Goal: Task Accomplishment & Management: Manage account settings

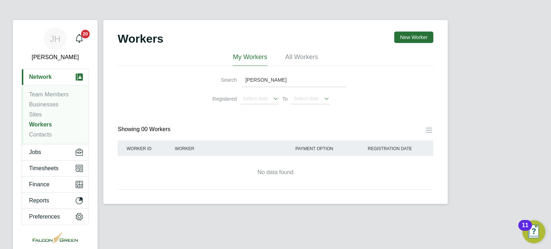
click at [273, 84] on input "darius" at bounding box center [294, 80] width 105 height 14
type input "d"
click at [411, 35] on button "New Worker" at bounding box center [413, 37] width 39 height 11
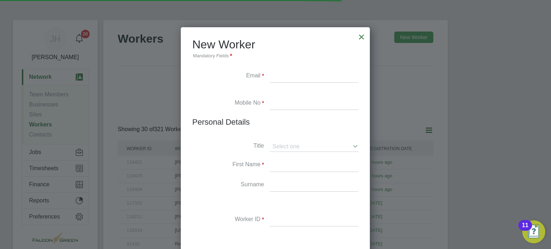
scroll to position [606, 189]
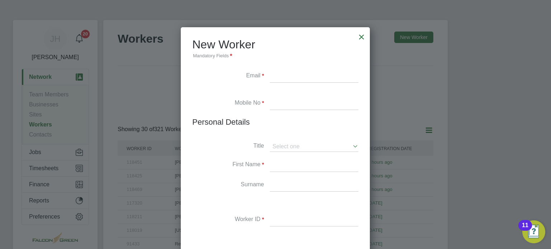
click at [363, 34] on div at bounding box center [361, 35] width 13 height 13
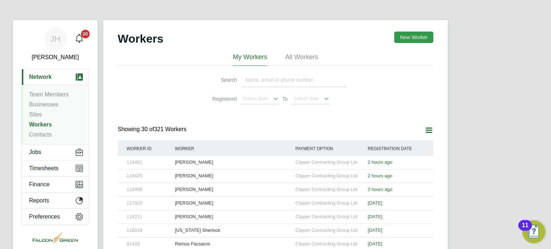
click at [427, 36] on button "New Worker" at bounding box center [413, 37] width 39 height 11
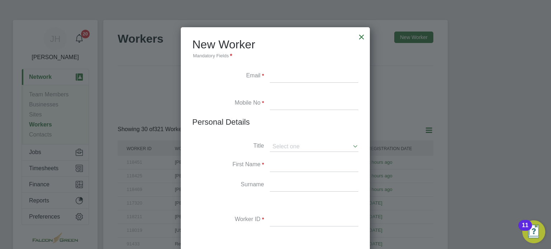
click at [280, 165] on input at bounding box center [314, 165] width 89 height 13
type input "Joseph"
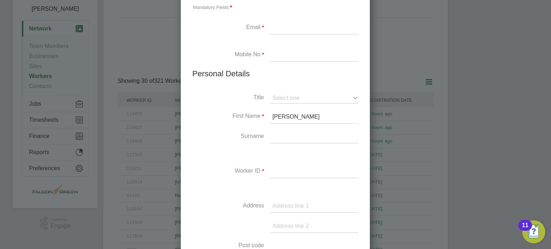
scroll to position [96, 0]
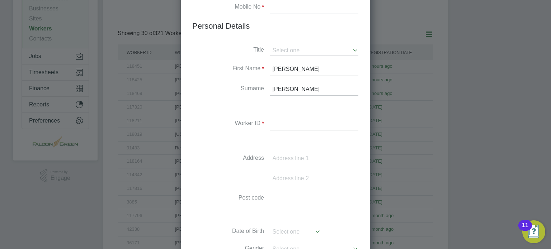
type input "Romain"
click at [212, 122] on label "Worker ID" at bounding box center [228, 124] width 72 height 8
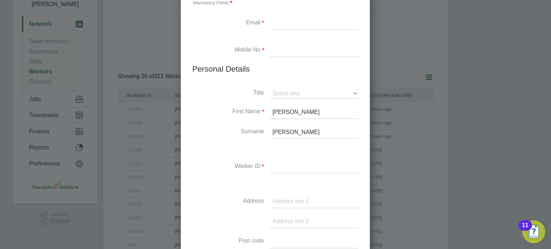
scroll to position [39, 0]
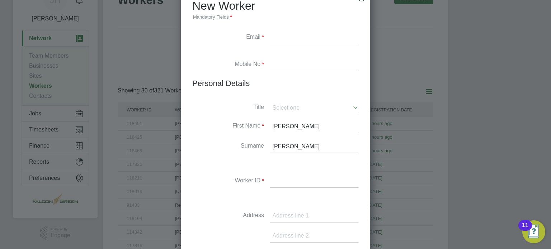
click at [286, 37] on input at bounding box center [314, 38] width 89 height 13
paste input "Josephromain13@yahoo.com"
type input "Josephromain13@yahoo.com"
click at [273, 66] on input at bounding box center [314, 64] width 89 height 13
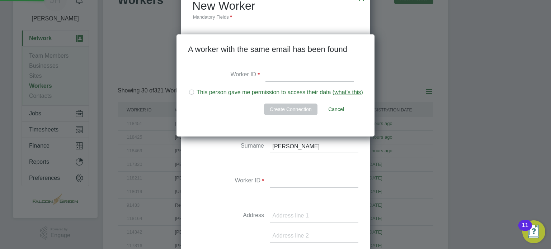
scroll to position [103, 198]
type input "0"
click at [194, 92] on div at bounding box center [191, 92] width 7 height 7
click at [274, 78] on input at bounding box center [309, 75] width 89 height 13
paste input "109579"
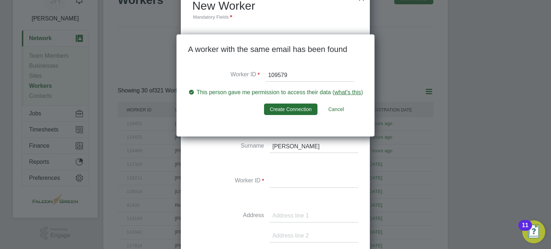
type input "109579"
click at [222, 102] on li "This person gave me permission to access their data ( what's this )" at bounding box center [275, 96] width 175 height 15
click at [196, 93] on li "This person gave me permission to access their data ( what's this )" at bounding box center [275, 96] width 175 height 15
click at [290, 107] on button "Create Connection" at bounding box center [290, 109] width 53 height 11
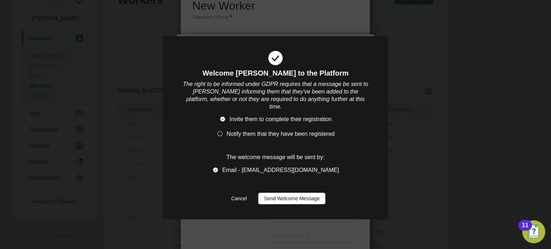
click at [223, 120] on li "Invite them to complete their registration" at bounding box center [275, 123] width 186 height 15
click at [289, 194] on button "Send Welcome Message" at bounding box center [291, 198] width 67 height 11
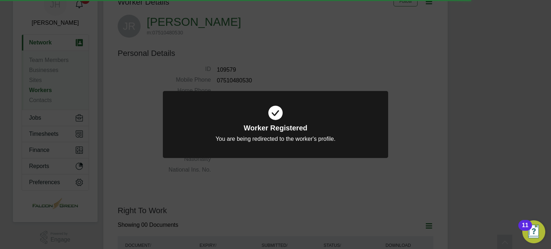
scroll to position [39, 0]
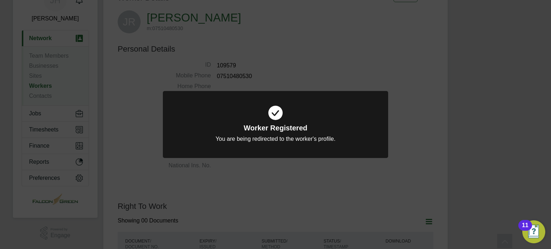
click at [320, 75] on div "Worker Registered You are being redirected to the worker's profile. Cancel Okay" at bounding box center [275, 124] width 551 height 249
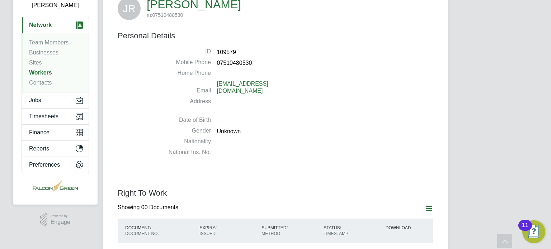
scroll to position [0, 0]
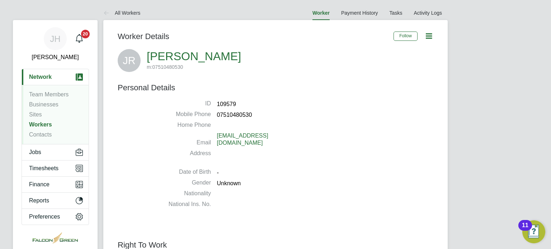
click at [424, 38] on icon at bounding box center [428, 36] width 9 height 9
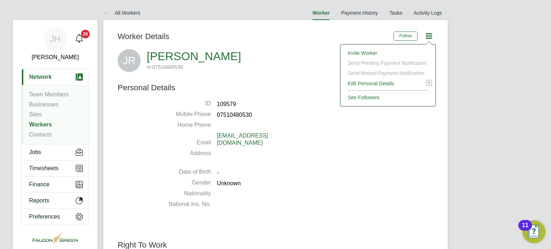
click at [302, 51] on div "JR Joseph Romain m: 07510480530" at bounding box center [275, 60] width 315 height 23
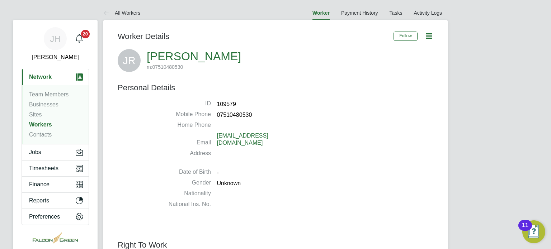
click at [427, 35] on icon at bounding box center [428, 36] width 9 height 9
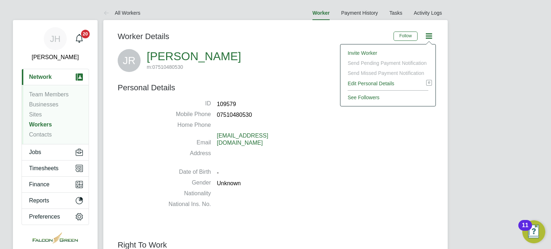
click at [370, 85] on li "Edit Personal Details e" at bounding box center [388, 83] width 88 height 10
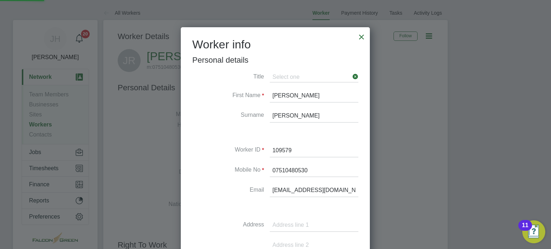
scroll to position [403, 189]
click at [195, 116] on label "Surname" at bounding box center [228, 115] width 72 height 8
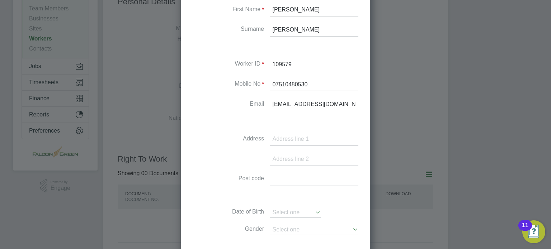
scroll to position [100, 0]
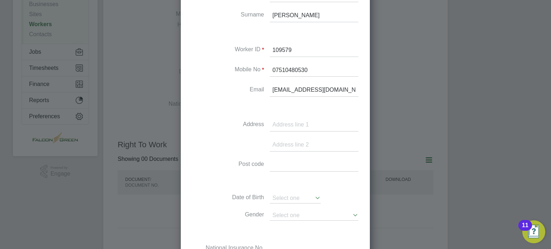
click at [287, 123] on input at bounding box center [314, 125] width 89 height 13
paste input "4B Avon Road"
type input "4B Avon Road"
click at [274, 162] on input at bounding box center [314, 165] width 89 height 13
paste input "SE4 1QQ"
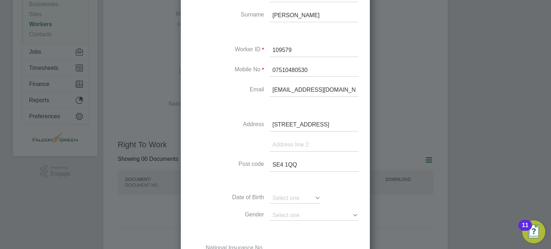
type input "SE4 1QQ"
click at [284, 144] on input at bounding box center [314, 145] width 89 height 13
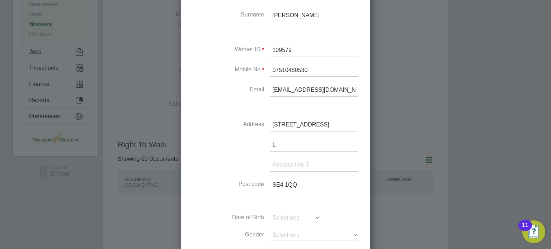
scroll to position [423, 189]
type input "London"
click at [287, 220] on input at bounding box center [295, 218] width 51 height 10
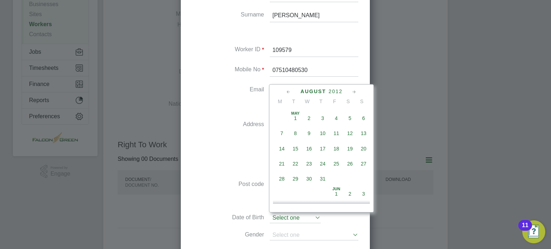
scroll to position [260, 0]
click at [340, 91] on span "2012" at bounding box center [335, 92] width 14 height 6
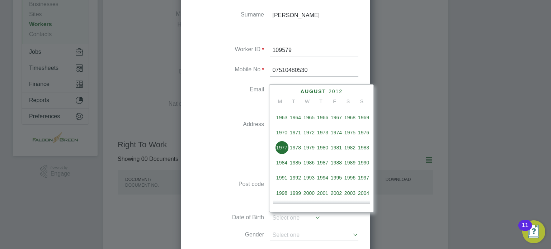
scroll to position [107, 0]
click at [350, 116] on span "1961" at bounding box center [350, 118] width 14 height 14
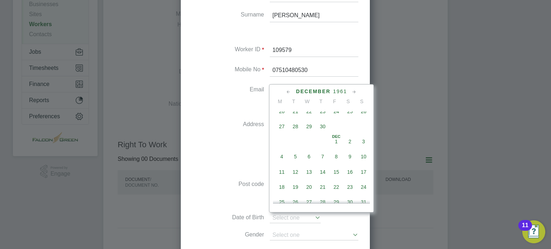
scroll to position [537, 0]
click at [338, 148] on span "Dec 1" at bounding box center [336, 141] width 14 height 14
type input "01 Dec 1961"
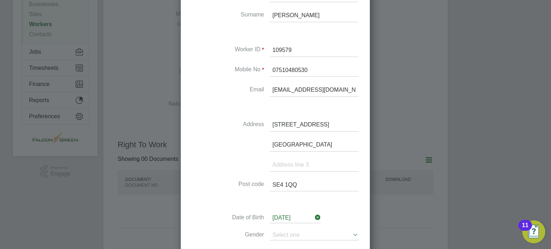
click at [214, 142] on li "London" at bounding box center [275, 149] width 166 height 20
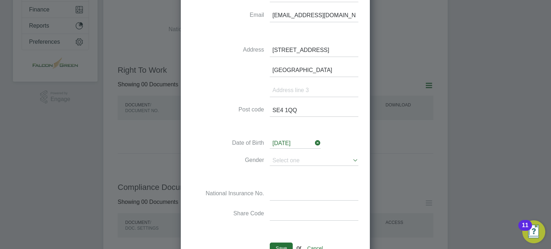
scroll to position [186, 0]
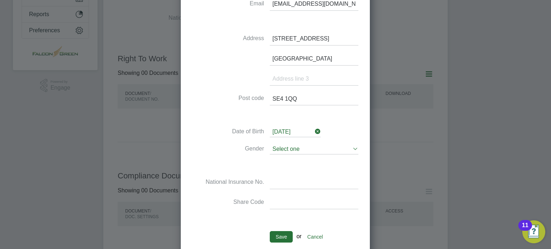
click at [282, 150] on input at bounding box center [314, 149] width 89 height 10
click at [279, 160] on li "Male" at bounding box center [314, 158] width 89 height 9
type input "Male"
click at [208, 146] on label "Gender" at bounding box center [228, 149] width 72 height 8
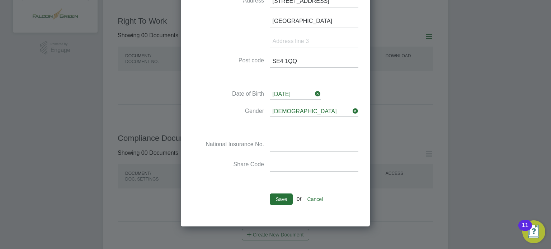
scroll to position [229, 0]
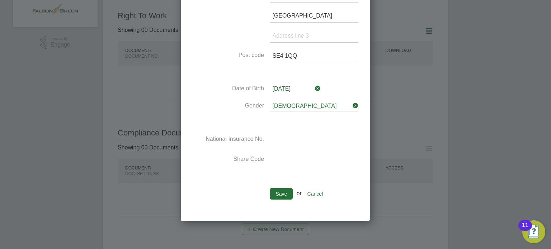
click at [276, 139] on input at bounding box center [314, 139] width 89 height 13
type input "WM 54 72 61 C"
click at [277, 160] on input at bounding box center [314, 159] width 89 height 13
click at [222, 173] on li at bounding box center [275, 177] width 166 height 8
click at [205, 115] on li "Gender Male" at bounding box center [275, 109] width 166 height 17
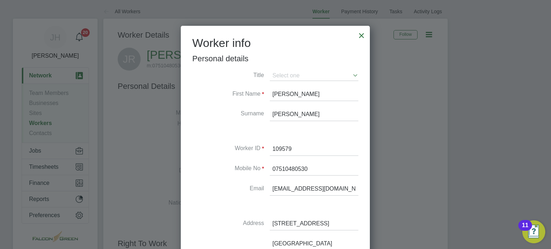
scroll to position [0, 0]
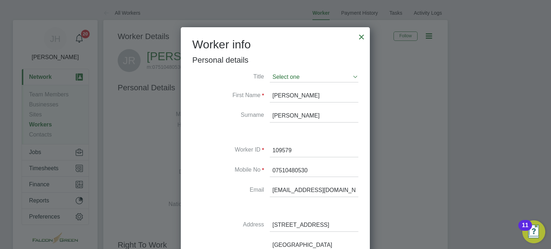
click at [310, 78] on input at bounding box center [314, 77] width 89 height 10
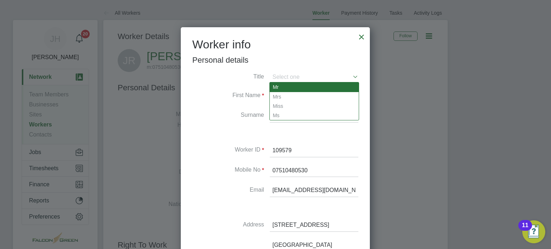
click at [274, 90] on li "Mr" at bounding box center [314, 86] width 89 height 9
type input "Mr"
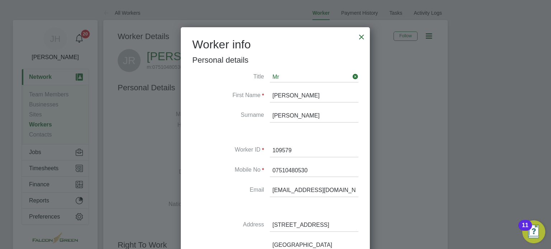
click at [224, 109] on li "First Name Joseph" at bounding box center [275, 100] width 166 height 20
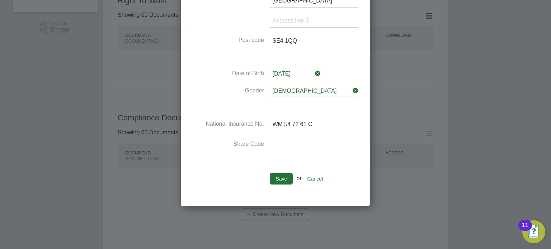
scroll to position [301, 0]
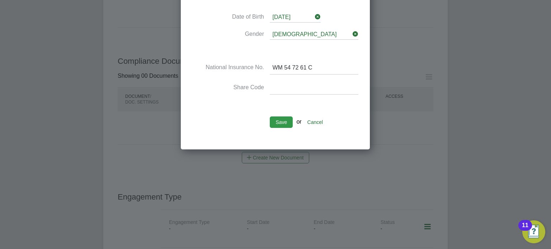
click at [278, 121] on button "Save" at bounding box center [281, 121] width 23 height 11
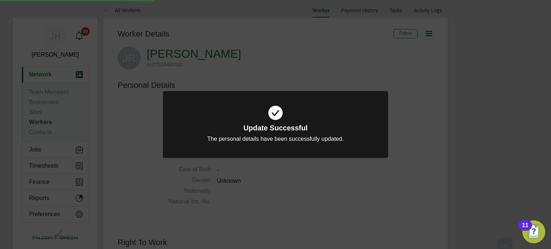
scroll to position [0, 0]
click at [355, 76] on div "Update Successful The personal details have been successfully updated. Cancel O…" at bounding box center [275, 124] width 551 height 249
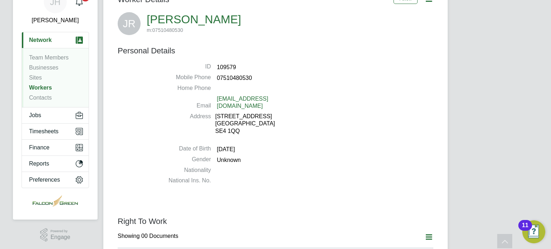
scroll to position [14, 0]
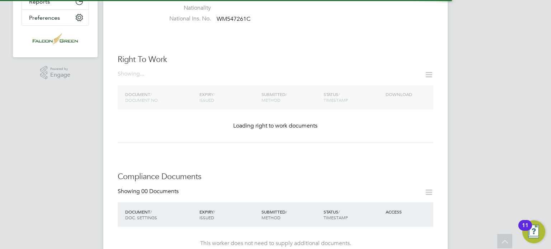
scroll to position [215, 0]
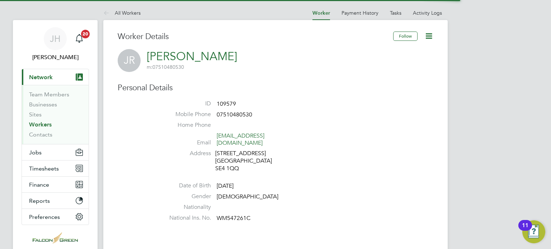
click at [284, 45] on div "Worker Details" at bounding box center [255, 41] width 275 height 18
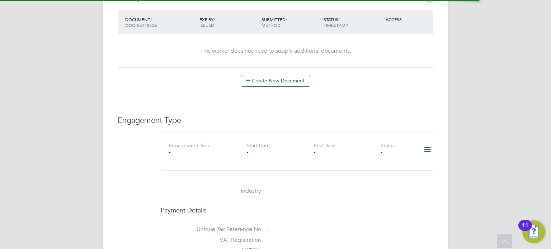
scroll to position [416, 0]
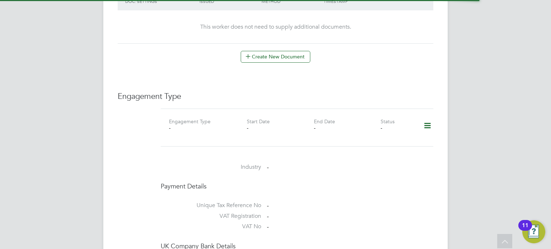
click at [427, 119] on icon at bounding box center [427, 126] width 13 height 16
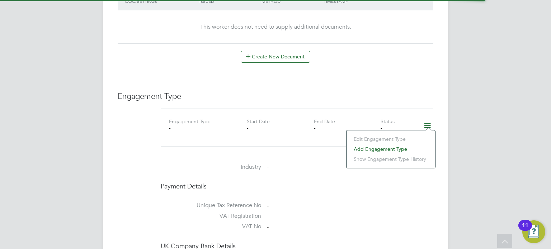
click at [374, 148] on li "Add Engagement Type" at bounding box center [390, 149] width 81 height 10
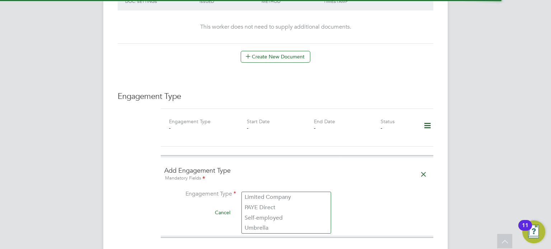
click at [249, 190] on input at bounding box center [286, 195] width 89 height 10
click at [255, 226] on li "Umbrella" at bounding box center [286, 228] width 89 height 10
type input "Umbrella"
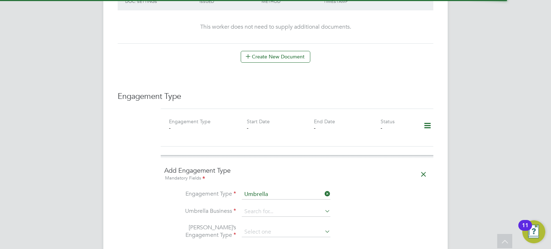
click at [382, 190] on li "Engagement Type Umbrella" at bounding box center [296, 198] width 265 height 17
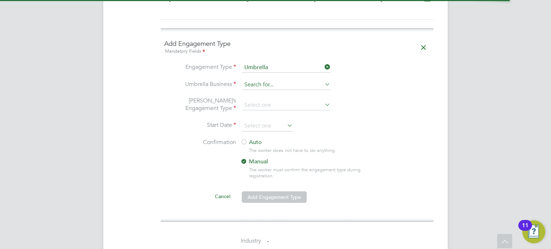
scroll to position [545, 0]
click at [270, 78] on input at bounding box center [286, 83] width 89 height 10
click at [264, 147] on li "Clipper Contracting Group Ltd" at bounding box center [300, 147] width 117 height 10
type input "Clipper Contracting Group Ltd"
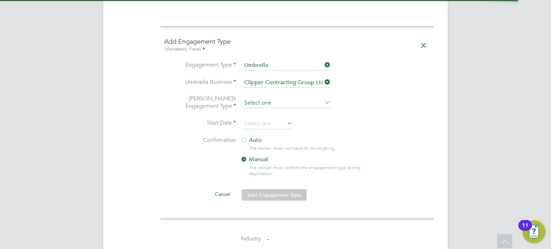
click at [248, 98] on input at bounding box center [286, 103] width 89 height 10
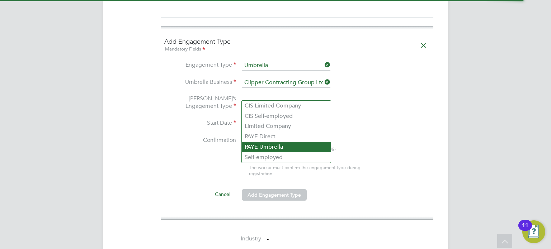
click at [256, 148] on li "PAYE Umbrella" at bounding box center [286, 147] width 89 height 10
type input "PAYE Umbrella"
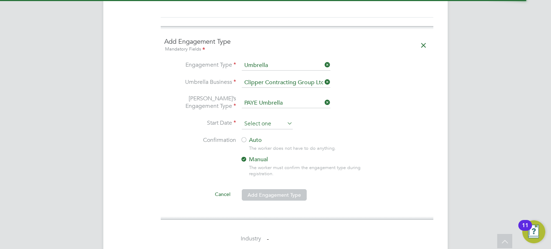
click at [249, 119] on input at bounding box center [267, 124] width 51 height 11
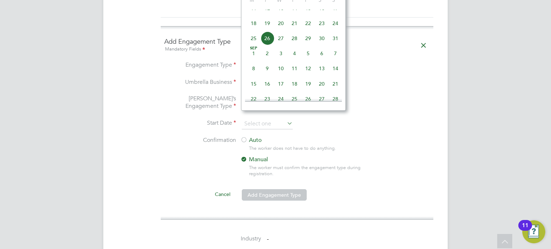
click at [153, 147] on div "Engagement Type Engagement Type - Start Date - End Date - Status - Add Engageme…" at bounding box center [275, 178] width 315 height 433
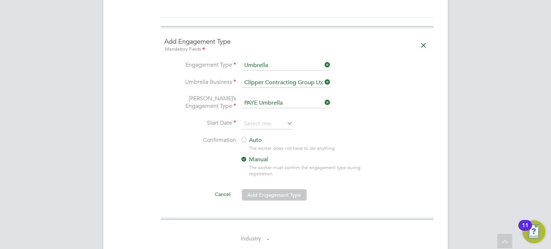
click at [253, 122] on li "Start Date" at bounding box center [296, 128] width 265 height 18
click at [253, 120] on input at bounding box center [267, 124] width 51 height 11
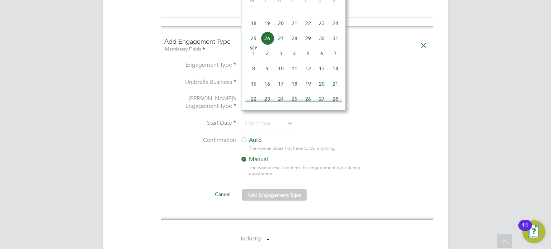
click at [278, 30] on span "20" at bounding box center [281, 23] width 14 height 14
type input "[DATE]"
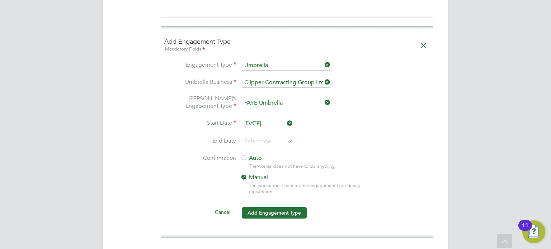
click at [147, 121] on div "Engagement Type Engagement Type - Start Date - End Date - Status - Add Engageme…" at bounding box center [275, 187] width 315 height 451
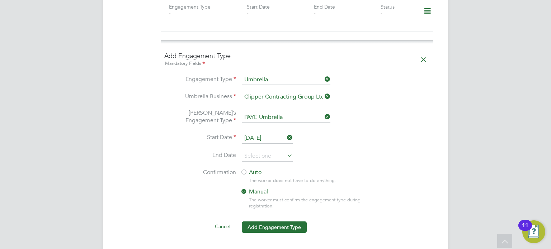
click at [244, 169] on div at bounding box center [243, 172] width 7 height 7
click at [179, 169] on li "Confirmation Auto The worker does not have to do anything. Manual The worker mu…" at bounding box center [296, 195] width 265 height 52
click at [257, 152] on input at bounding box center [267, 156] width 51 height 11
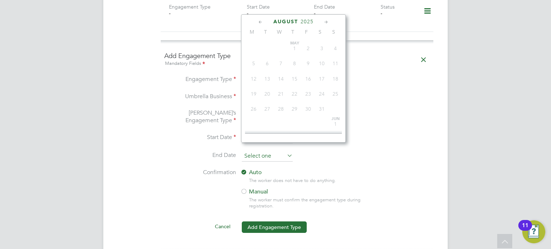
scroll to position [281, 0]
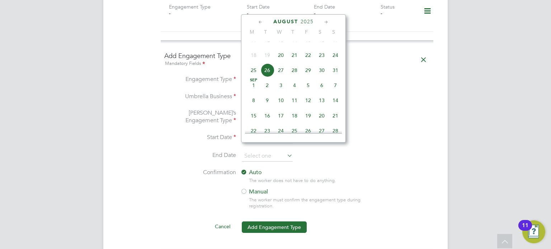
click at [325, 22] on icon at bounding box center [326, 22] width 7 height 8
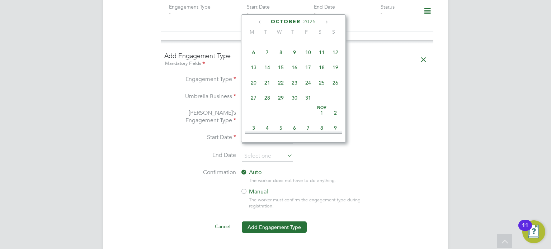
click at [325, 22] on icon at bounding box center [326, 22] width 7 height 8
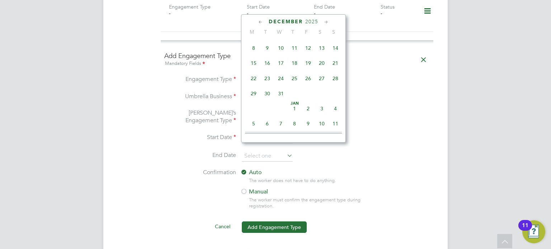
click at [325, 22] on icon at bounding box center [326, 22] width 7 height 8
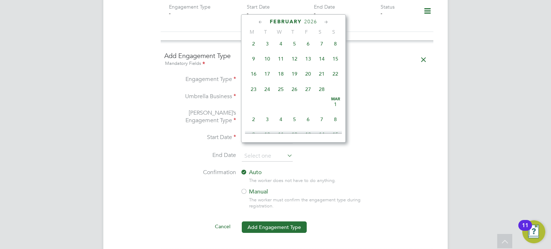
click at [324, 96] on span "28" at bounding box center [322, 89] width 14 height 14
type input "[DATE]"
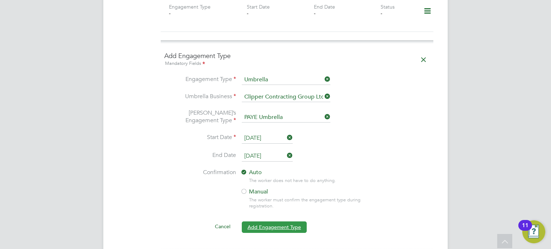
click at [255, 222] on button "Add Engagement Type" at bounding box center [274, 227] width 65 height 11
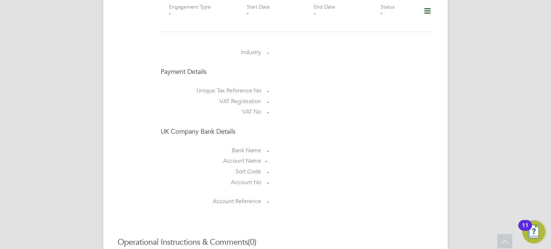
click at [392, 127] on h4 "UK Company Bank Details" at bounding box center [297, 131] width 272 height 8
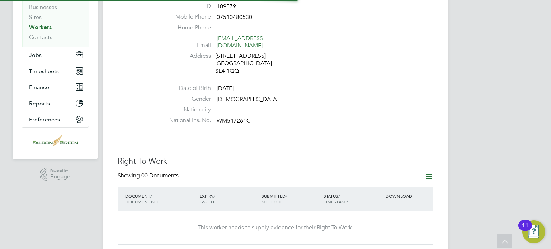
scroll to position [86, 0]
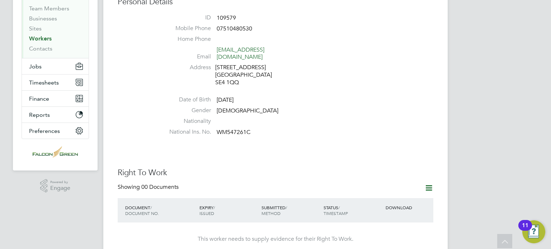
click at [141, 94] on div "Personal Details ID 109579 Mobile Phone 07510480530 Home Phone Email josephroma…" at bounding box center [275, 68] width 315 height 142
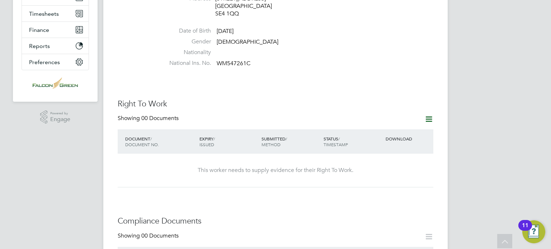
scroll to position [229, 0]
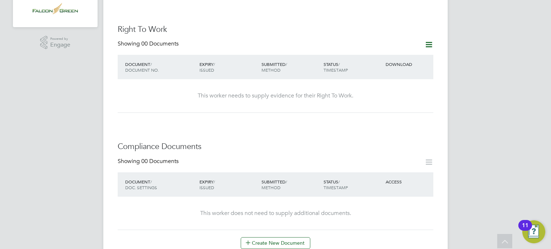
click at [426, 40] on icon at bounding box center [428, 44] width 9 height 9
click at [375, 56] on li "Add Right To Work Document" at bounding box center [389, 55] width 86 height 10
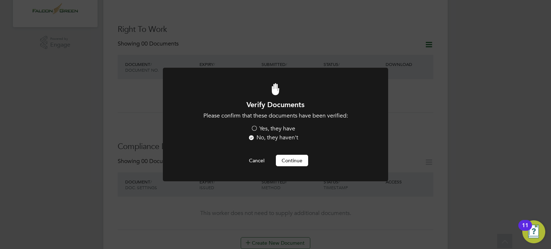
scroll to position [0, 0]
click at [248, 125] on div "Yes, they have No, they haven't" at bounding box center [276, 134] width 108 height 18
click at [251, 128] on label "Yes, they have" at bounding box center [273, 129] width 44 height 8
click at [0, 0] on input "Yes, they have" at bounding box center [0, 0] width 0 height 0
click at [287, 161] on button "Continue" at bounding box center [292, 160] width 32 height 11
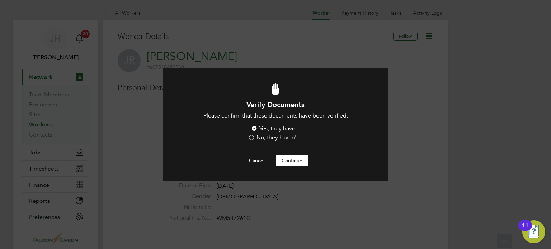
scroll to position [229, 0]
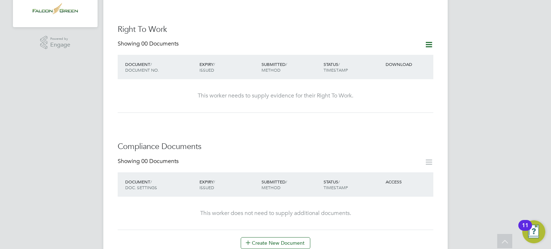
click at [234, 119] on div "Worker Details Follow JR Joseph Romain m: 07510480530 Personal Details ID 10957…" at bounding box center [275, 156] width 315 height 709
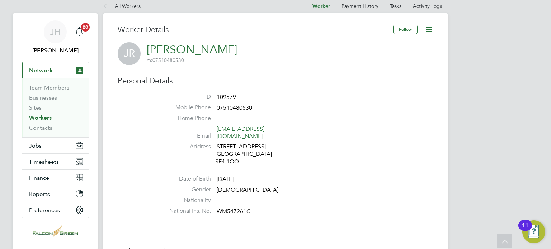
scroll to position [0, 0]
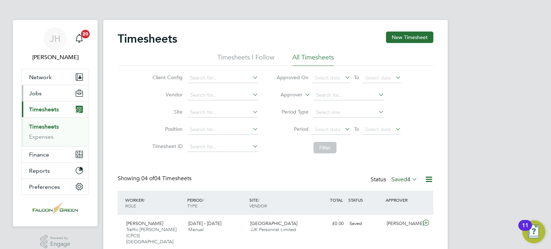
click at [37, 91] on span "Jobs" at bounding box center [35, 93] width 13 height 7
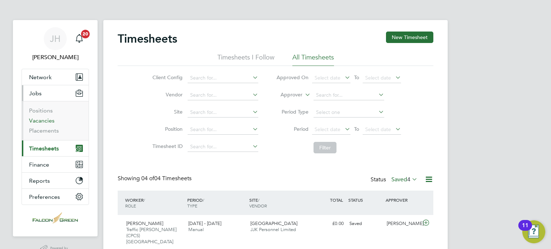
click at [32, 123] on link "Vacancies" at bounding box center [41, 120] width 25 height 7
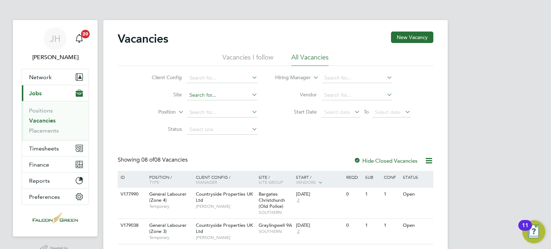
click at [209, 96] on input at bounding box center [222, 95] width 71 height 10
click at [216, 139] on div "Vacancies New Vacancy Vacancies I follow All Vacancies Client Config Site Posit…" at bounding box center [275, 230] width 344 height 420
click at [206, 89] on li "Site" at bounding box center [199, 95] width 135 height 17
click at [206, 91] on input at bounding box center [222, 95] width 71 height 10
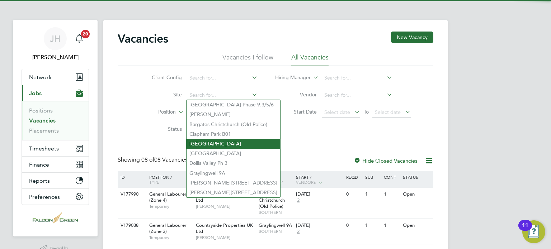
click at [209, 141] on li "Clapham Park C01" at bounding box center [233, 144] width 94 height 10
type input "Clapham Park C01"
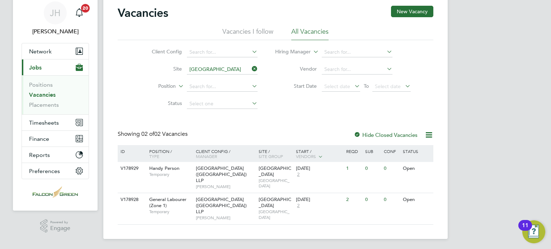
scroll to position [27, 0]
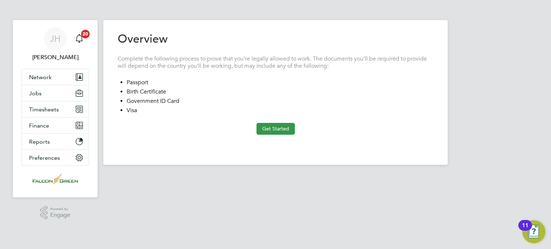
click at [284, 133] on button "Get Started" at bounding box center [275, 128] width 38 height 11
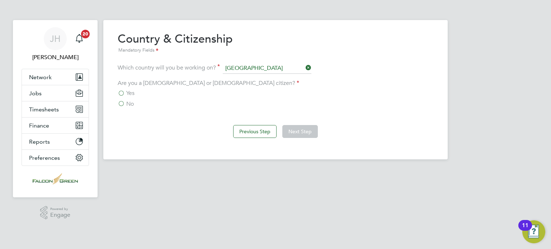
click at [127, 90] on span "Yes" at bounding box center [130, 93] width 8 height 7
click at [0, 0] on input "Yes" at bounding box center [0, 0] width 0 height 0
click at [292, 130] on button "Next Step" at bounding box center [299, 131] width 35 height 13
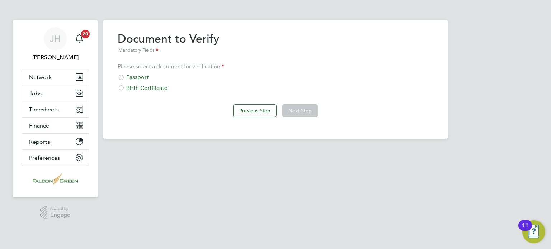
click at [139, 80] on div "Passport" at bounding box center [275, 78] width 315 height 8
click at [296, 113] on button "Next Step" at bounding box center [299, 110] width 35 height 13
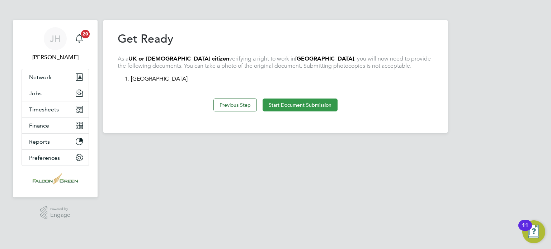
click at [279, 105] on button "Start Document Submission" at bounding box center [299, 105] width 75 height 13
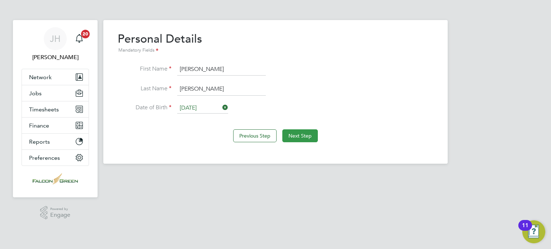
click at [295, 132] on button "Next Step" at bounding box center [299, 135] width 35 height 13
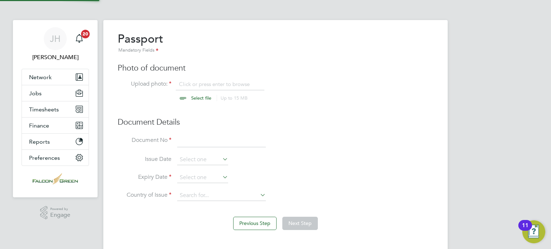
scroll to position [9, 89]
click at [198, 95] on input "file" at bounding box center [208, 92] width 113 height 22
type input "C:\fakepath\Joesph Romain - PP.jpg"
click at [195, 142] on input at bounding box center [221, 141] width 89 height 13
type input "562517246"
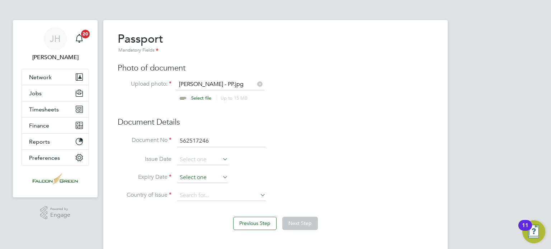
click at [188, 179] on input at bounding box center [202, 177] width 51 height 11
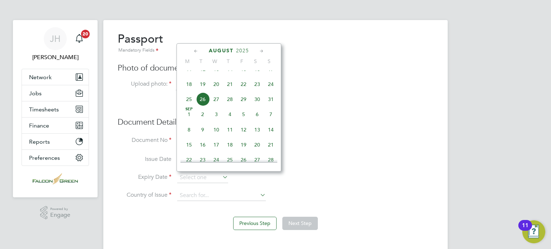
click at [242, 52] on span "2025" at bounding box center [242, 51] width 13 height 6
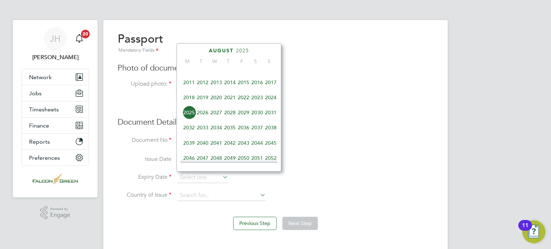
click at [242, 119] on span "2029" at bounding box center [244, 113] width 14 height 14
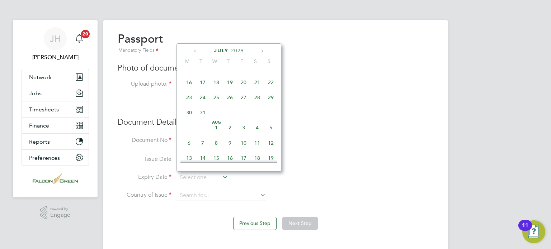
click at [229, 133] on span "2" at bounding box center [230, 128] width 14 height 14
type input "02 Aug 2029"
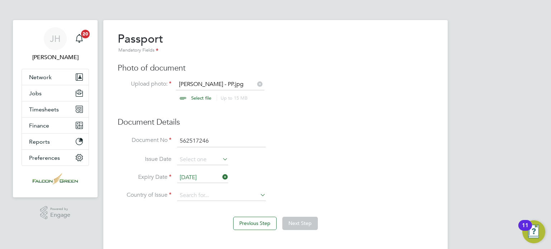
click at [277, 161] on li "Issue Date" at bounding box center [275, 163] width 315 height 18
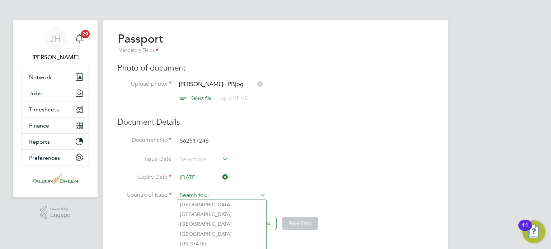
click at [209, 192] on input at bounding box center [221, 195] width 89 height 11
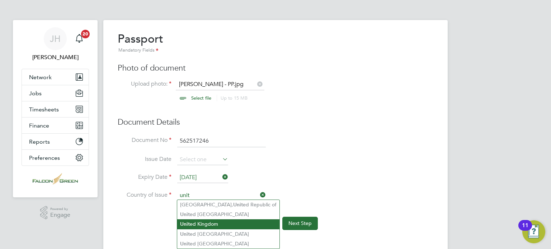
click at [184, 227] on li "Unit ed Kingdom" at bounding box center [228, 224] width 102 height 10
type input "United Kingdom"
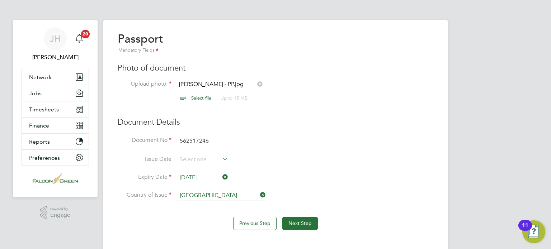
click at [328, 175] on li "Expiry Date 02 Aug 2029" at bounding box center [275, 181] width 315 height 18
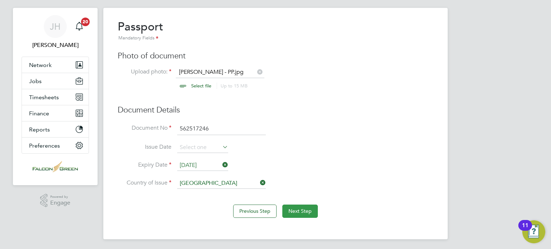
click at [307, 209] on button "Next Step" at bounding box center [299, 211] width 35 height 13
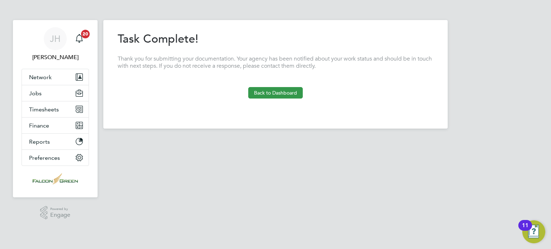
click at [268, 96] on button "Back to Dashboard" at bounding box center [275, 92] width 54 height 11
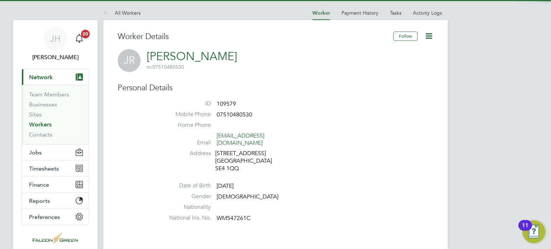
click at [319, 90] on h3 "Personal Details" at bounding box center [275, 88] width 315 height 10
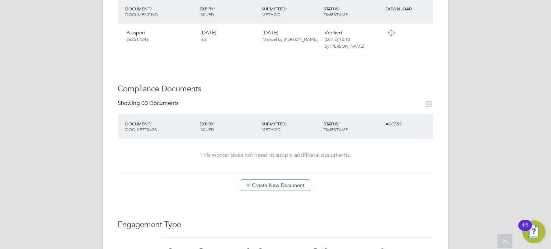
scroll to position [287, 0]
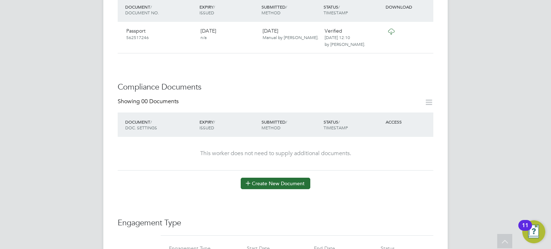
click at [245, 180] on icon at bounding box center [247, 182] width 5 height 5
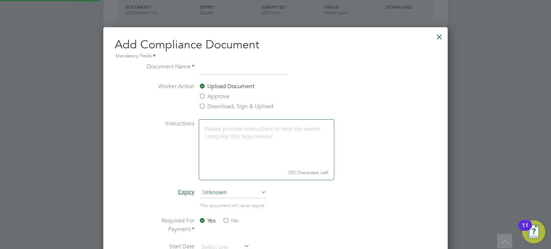
scroll to position [375, 344]
type input "ECS Card"
click at [136, 90] on ng-form "Document Name ECS Card Worker Action Upload Document Approve Download, Sign & U…" at bounding box center [275, 225] width 321 height 327
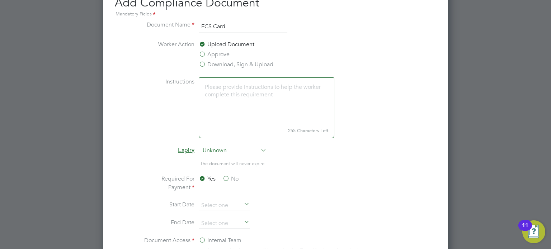
scroll to position [330, 0]
click at [205, 51] on label "Approve" at bounding box center [214, 53] width 31 height 9
click at [0, 0] on input "Approve" at bounding box center [0, 0] width 0 height 0
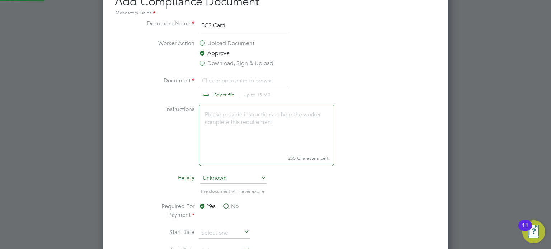
scroll to position [10, 89]
click at [206, 92] on input "file" at bounding box center [231, 87] width 113 height 22
type input "C:\fakepath\Joesph Romain - ECS Card.jpg"
click at [129, 128] on ng-form "Document Name ECS Card Worker Action Upload Document Approve Download, Sign & U…" at bounding box center [275, 196] width 321 height 355
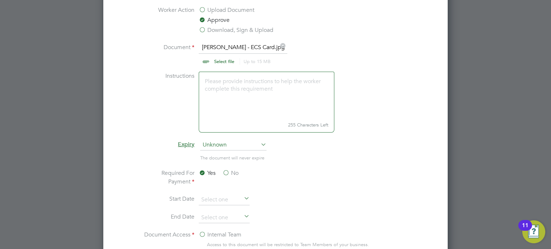
scroll to position [373, 0]
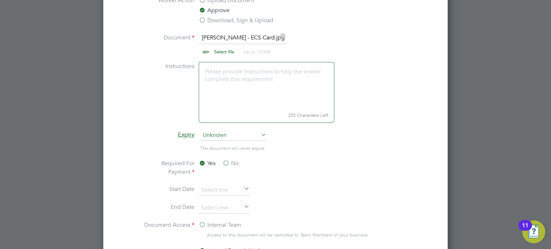
click at [218, 136] on span "Unknown" at bounding box center [233, 135] width 66 height 11
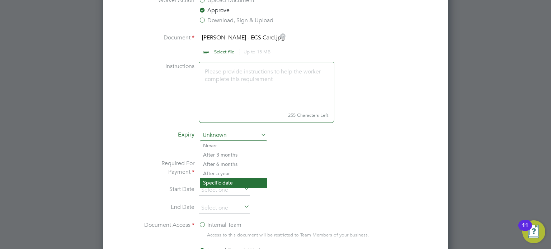
click at [215, 181] on li "Specific date" at bounding box center [233, 182] width 67 height 9
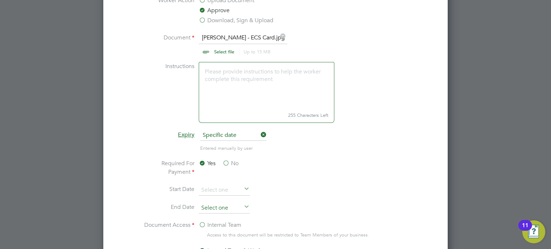
click at [206, 205] on input at bounding box center [224, 208] width 51 height 11
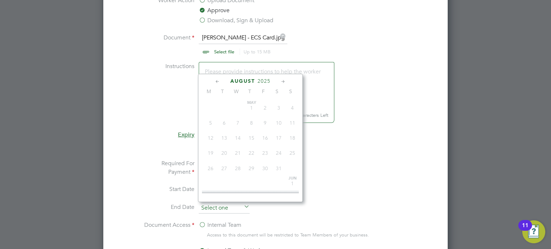
scroll to position [281, 0]
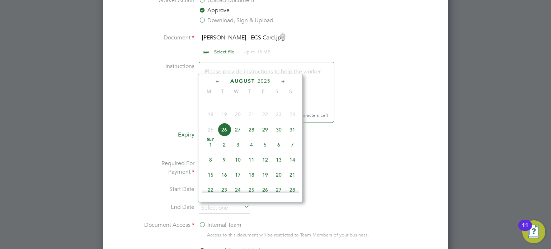
click at [265, 79] on span "2025" at bounding box center [263, 81] width 13 height 6
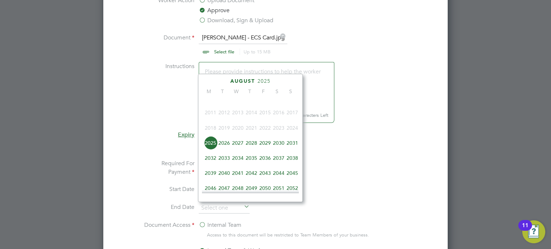
click at [225, 146] on span "2026" at bounding box center [224, 143] width 14 height 14
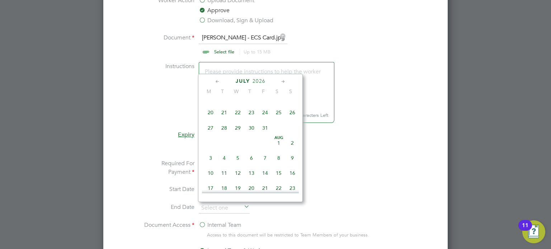
click at [281, 84] on icon at bounding box center [283, 82] width 7 height 8
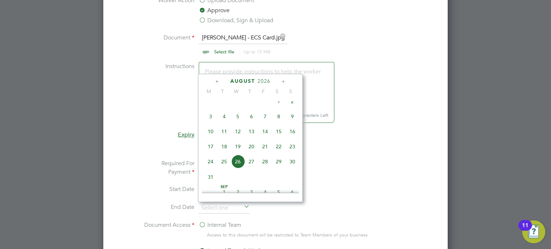
click at [281, 84] on icon at bounding box center [283, 82] width 7 height 8
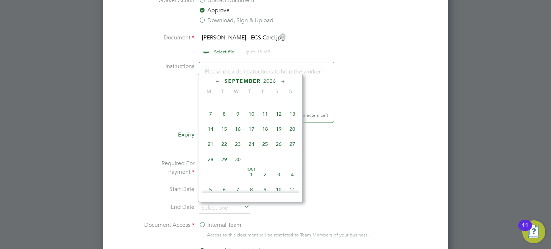
click at [281, 84] on icon at bounding box center [283, 82] width 7 height 8
click at [211, 119] on span "5" at bounding box center [211, 112] width 14 height 14
type input "05 Oct 2026"
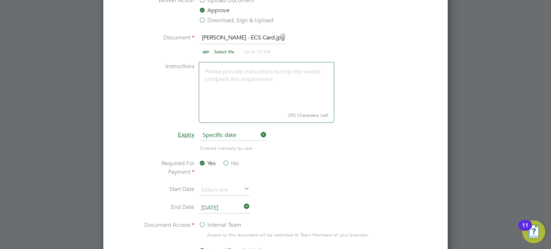
click at [401, 161] on li "Required For Payment Yes No" at bounding box center [276, 172] width 270 height 26
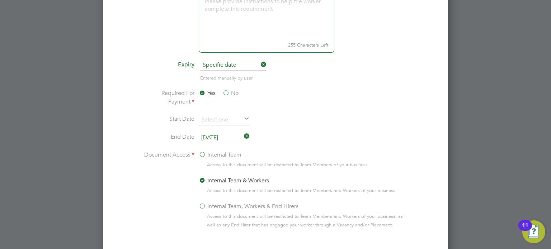
scroll to position [444, 0]
click at [201, 202] on label "Internal Team, Workers & End Hirers" at bounding box center [249, 205] width 100 height 9
click at [0, 0] on input "Internal Team, Workers & End Hirers" at bounding box center [0, 0] width 0 height 0
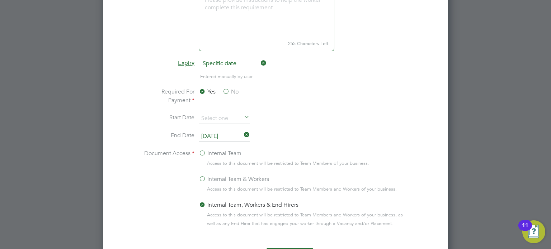
click at [399, 95] on li "Required For Payment Yes No" at bounding box center [276, 100] width 270 height 26
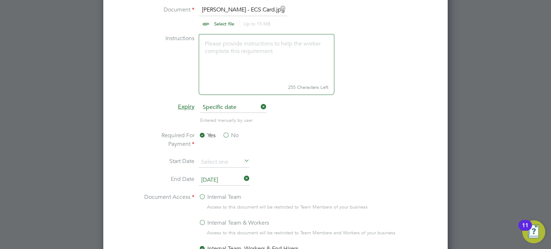
scroll to position [401, 0]
click at [224, 132] on label "No" at bounding box center [230, 134] width 16 height 9
click at [0, 0] on input "No" at bounding box center [0, 0] width 0 height 0
click at [414, 144] on ng-form "Document Name ECS Card Worker Action Upload Document Approve Download, Sign & U…" at bounding box center [275, 125] width 321 height 355
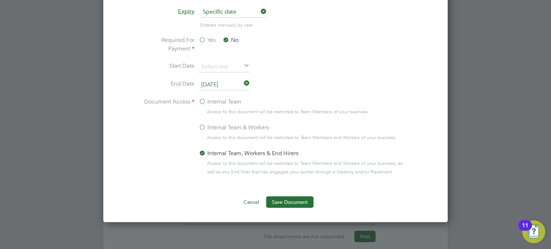
scroll to position [517, 0]
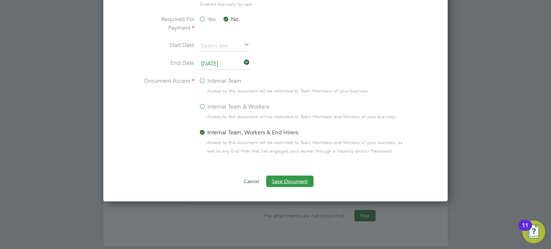
click at [287, 183] on button "Save Document" at bounding box center [289, 181] width 47 height 11
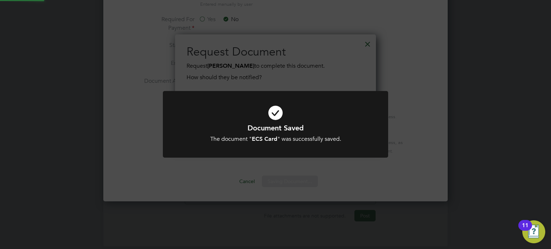
scroll to position [115, 201]
click at [380, 174] on div "Document Saved The document " ECS Card " was successfully saved. Cancel Okay" at bounding box center [275, 124] width 551 height 249
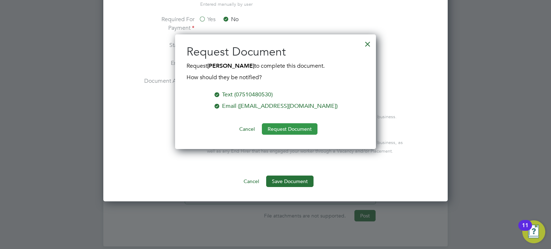
click at [299, 130] on button "Request Document" at bounding box center [290, 128] width 56 height 11
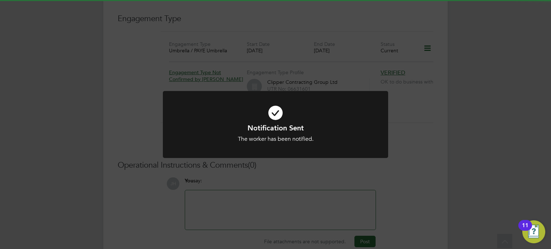
scroll to position [517, 0]
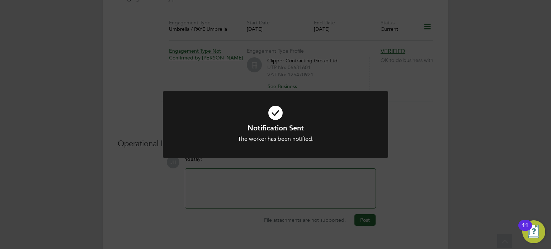
click at [409, 108] on div "Notification Sent The worker has been notified. Cancel Okay" at bounding box center [275, 124] width 551 height 249
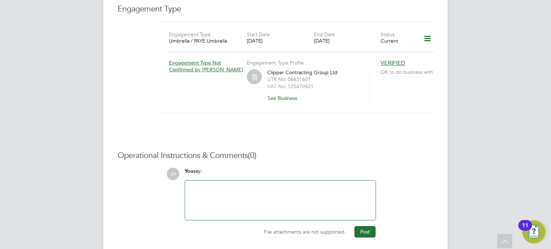
scroll to position [521, 0]
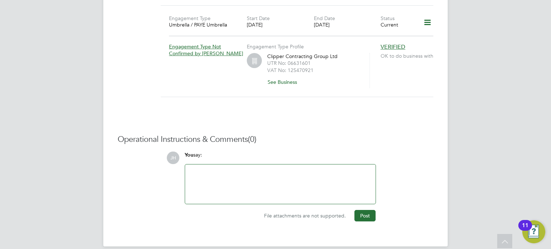
click at [204, 170] on div at bounding box center [280, 184] width 182 height 31
click at [367, 210] on button "Post" at bounding box center [364, 215] width 21 height 11
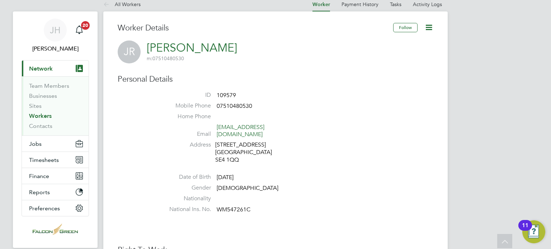
scroll to position [0, 0]
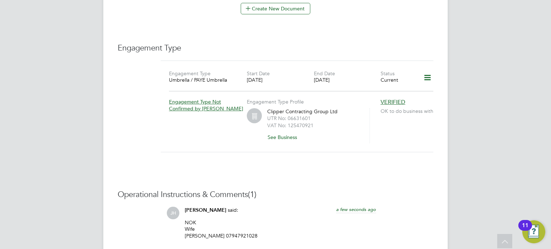
scroll to position [487, 0]
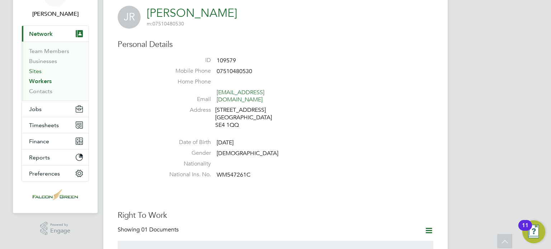
scroll to position [43, 0]
click at [34, 67] on li "Businesses" at bounding box center [56, 63] width 54 height 10
click at [39, 80] on link "Workers" at bounding box center [40, 81] width 23 height 7
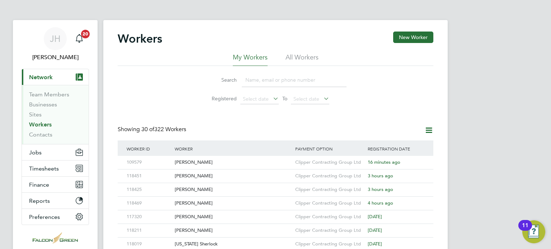
click at [421, 35] on button "New Worker" at bounding box center [413, 37] width 40 height 11
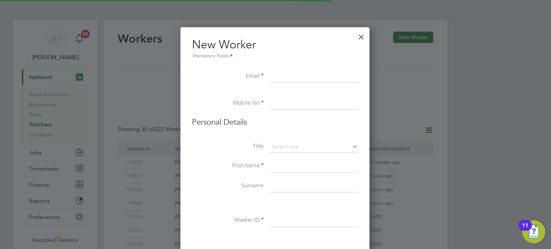
scroll to position [608, 190]
paste input "[EMAIL_ADDRESS][DOMAIN_NAME]"
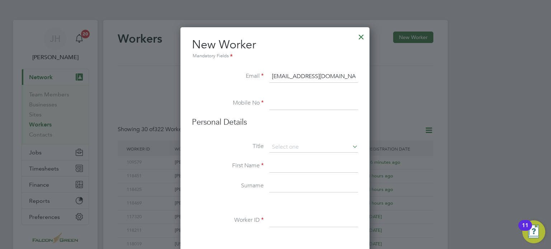
type input "[EMAIL_ADDRESS][DOMAIN_NAME]"
click at [273, 103] on input at bounding box center [313, 103] width 89 height 13
paste input "07500829514"
type input "07500829514"
click at [277, 166] on input at bounding box center [313, 166] width 89 height 13
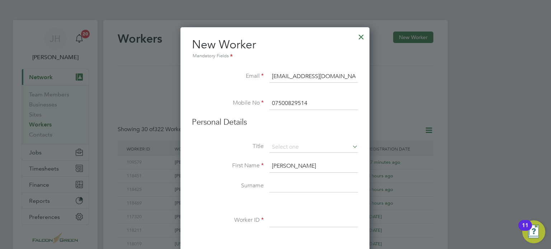
type input "[PERSON_NAME]"
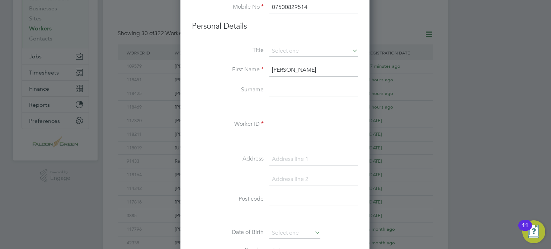
scroll to position [96, 0]
type input "[PERSON_NAME]"
click at [272, 127] on input at bounding box center [313, 124] width 89 height 13
paste input "118361"
type input "118361"
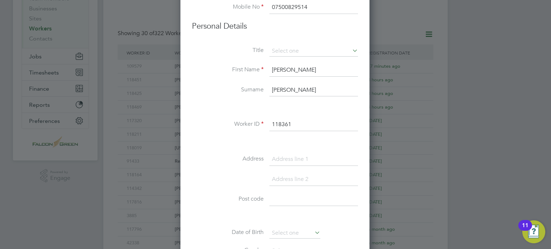
click at [291, 155] on input at bounding box center [313, 159] width 89 height 13
paste input "[STREET_ADDRESS]"
type input "[STREET_ADDRESS]"
click at [283, 180] on input at bounding box center [313, 179] width 89 height 13
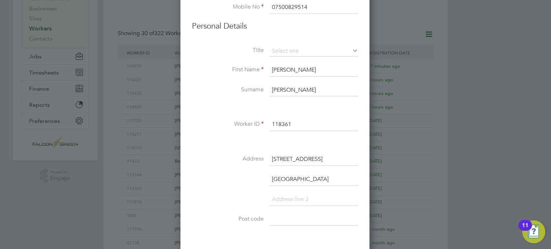
type input "[GEOGRAPHIC_DATA]"
click at [290, 214] on input at bounding box center [313, 219] width 89 height 13
paste input "SE14 5NL"
type input "SE14 5NL"
click at [200, 163] on li "Address 138 Jerningham Road" at bounding box center [275, 163] width 166 height 20
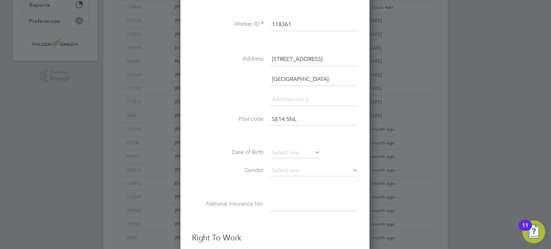
scroll to position [196, 0]
click at [285, 150] on input at bounding box center [294, 152] width 51 height 11
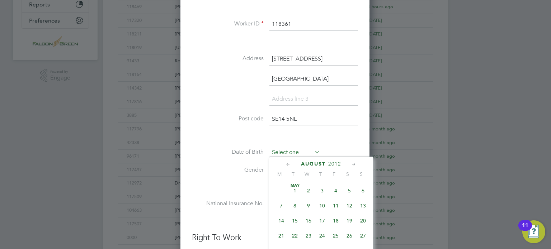
scroll to position [265, 0]
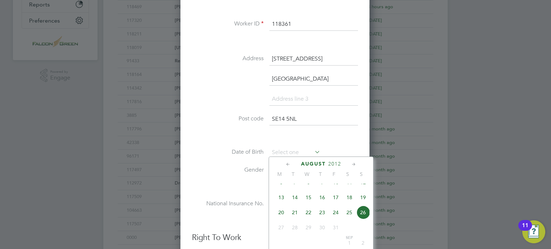
click at [335, 161] on span "2012" at bounding box center [334, 164] width 13 height 6
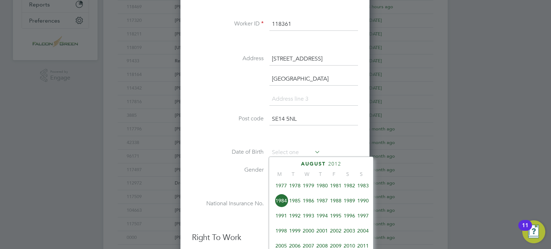
scroll to position [141, 0]
click at [308, 187] on span "1972" at bounding box center [308, 186] width 14 height 14
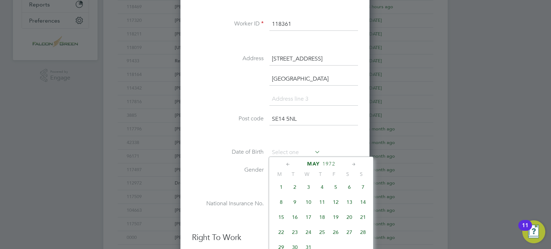
scroll to position [75, 0]
click at [324, 241] on span "25" at bounding box center [322, 237] width 14 height 14
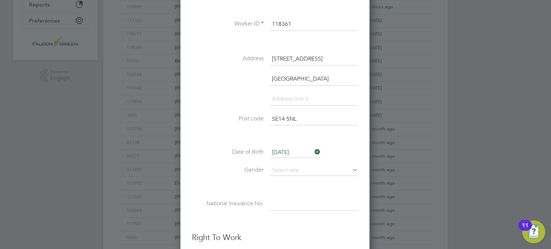
click at [212, 183] on li at bounding box center [275, 187] width 166 height 8
click at [283, 143] on div "Title First Name Gilberto Surname Ferreira Worker ID 118361 Address 138 Jerning…" at bounding box center [275, 86] width 166 height 280
click at [285, 149] on input "25 May 1972" at bounding box center [294, 152] width 51 height 11
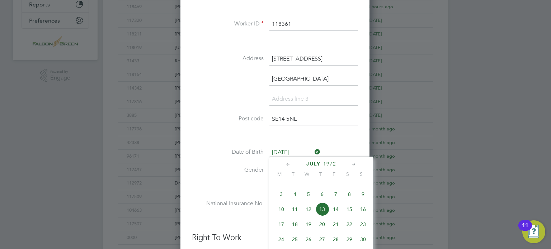
scroll to position [405, 0]
click at [296, 231] on span "25" at bounding box center [295, 224] width 14 height 14
type input "[DATE]"
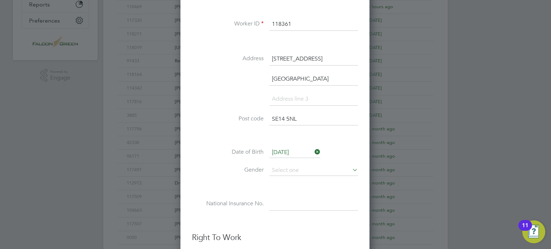
click at [209, 183] on li at bounding box center [275, 187] width 166 height 8
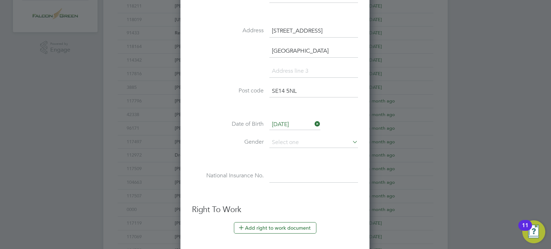
scroll to position [225, 0]
click at [277, 139] on input at bounding box center [313, 142] width 89 height 11
click at [282, 151] on li "[DEMOGRAPHIC_DATA]" at bounding box center [313, 150] width 89 height 9
type input "[DEMOGRAPHIC_DATA]"
click at [280, 167] on div "Title First Name Gilberto Surname Ferreira Worker ID 118361 Address 138 Jerning…" at bounding box center [275, 57] width 166 height 280
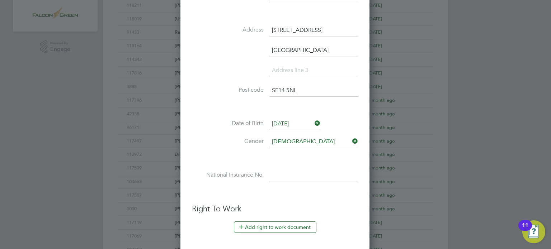
click at [279, 169] on input at bounding box center [313, 175] width 89 height 13
type input "SY 36 85 14 C"
click at [219, 183] on li "National Insurance No. SY 36 85 14 C" at bounding box center [275, 179] width 166 height 20
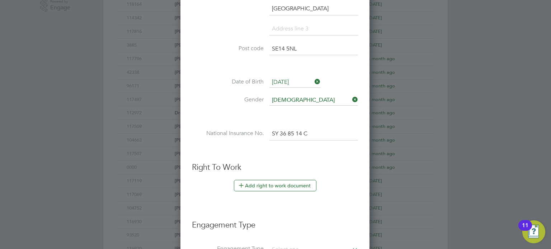
scroll to position [268, 0]
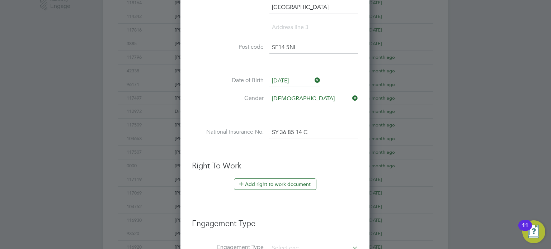
click at [199, 80] on label "Date of Birth" at bounding box center [228, 81] width 72 height 8
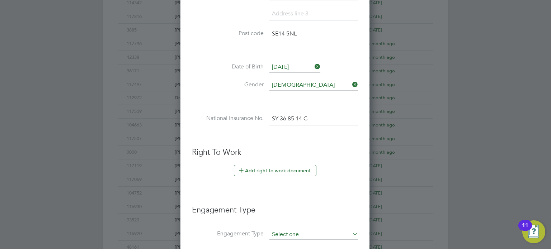
scroll to position [282, 0]
click at [349, 202] on h3 "Engagement Type" at bounding box center [275, 206] width 166 height 18
click at [285, 166] on button "Add right to work document" at bounding box center [275, 169] width 82 height 11
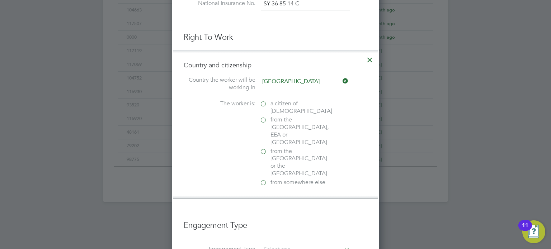
scroll to position [397, 0]
click at [267, 178] on label "from somewhere else" at bounding box center [296, 182] width 72 height 8
click at [0, 0] on input "from somewhere else" at bounding box center [0, 0] width 0 height 0
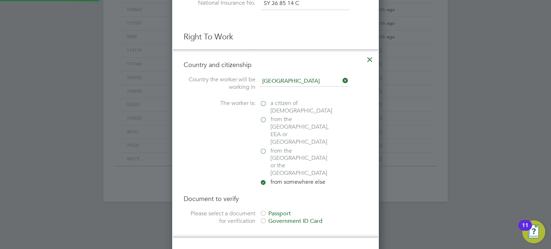
scroll to position [775, 207]
click at [261, 210] on div at bounding box center [263, 213] width 7 height 7
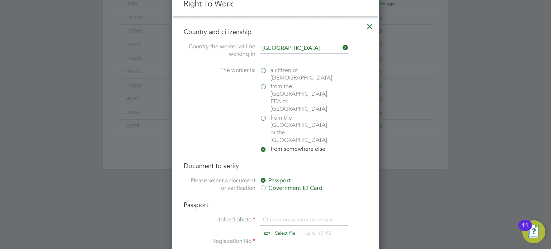
scroll to position [440, 0]
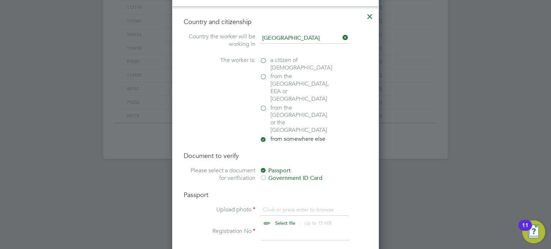
click at [282, 206] on input "file" at bounding box center [291, 217] width 113 height 22
type input "C:\fakepath\Gilberto Ferreira - PP.jpg"
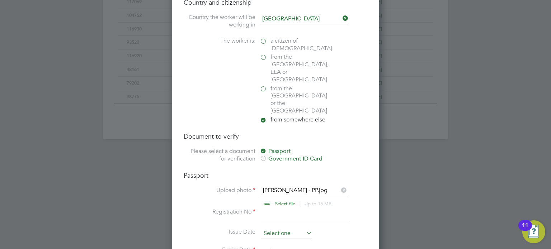
scroll to position [469, 0]
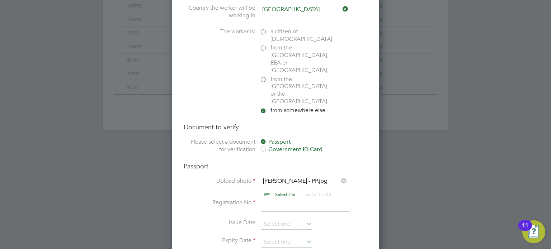
click at [264, 199] on input at bounding box center [305, 205] width 89 height 13
type input "YE133751"
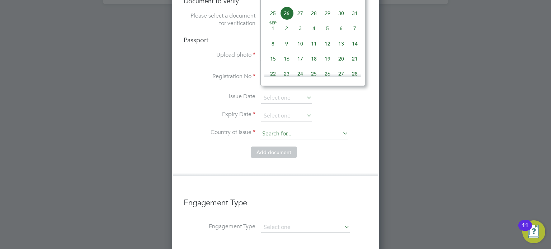
scroll to position [598, 0]
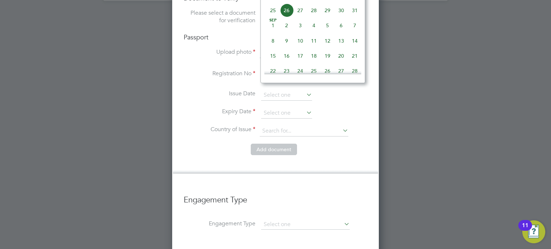
click at [186, 90] on li "Issue Date" at bounding box center [276, 99] width 184 height 18
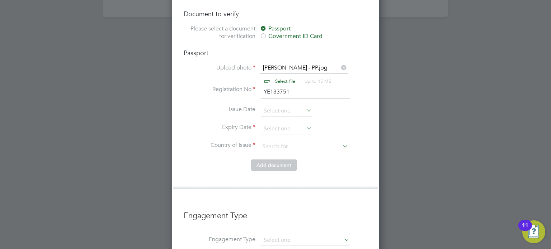
scroll to position [569, 0]
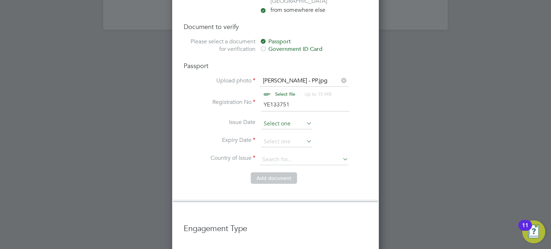
click at [281, 119] on input at bounding box center [286, 124] width 51 height 11
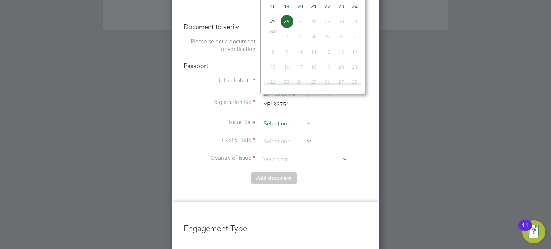
click at [281, 119] on input at bounding box center [286, 124] width 51 height 11
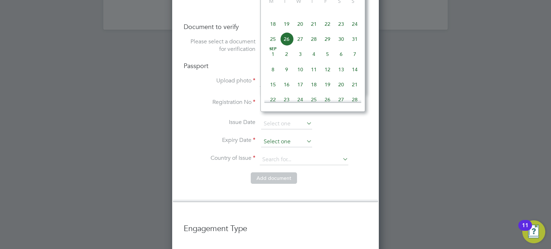
click at [275, 137] on input at bounding box center [286, 142] width 51 height 11
click at [177, 105] on li "Country and citizenship Country the worker will be working in United Kingdom Th…" at bounding box center [275, 39] width 205 height 325
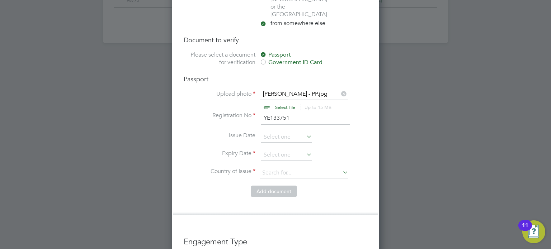
scroll to position [555, 0]
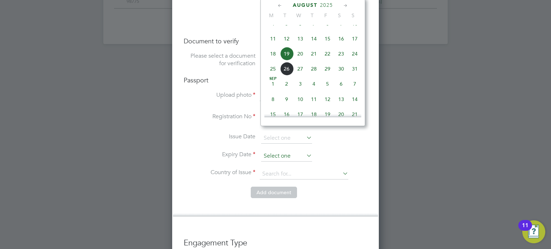
click at [274, 151] on input at bounding box center [286, 156] width 51 height 11
click at [325, 4] on span "2025" at bounding box center [326, 5] width 13 height 6
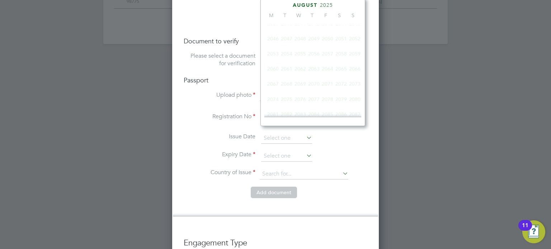
scroll to position [192, 0]
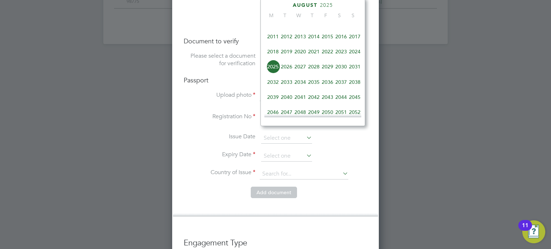
click at [335, 73] on span "2030" at bounding box center [341, 67] width 14 height 14
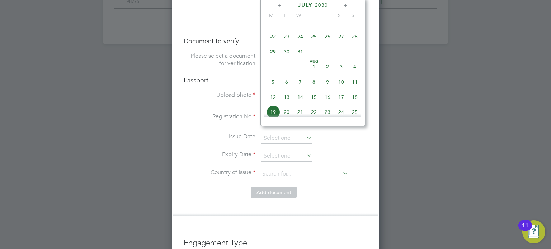
click at [279, 5] on icon at bounding box center [279, 6] width 7 height 8
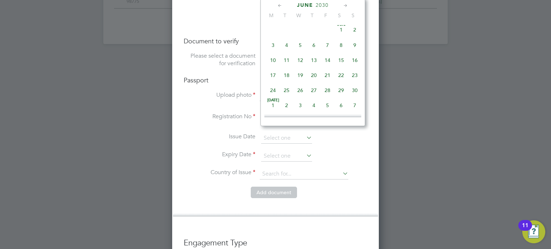
click at [351, 81] on span "23" at bounding box center [355, 75] width 14 height 14
type input "23 Jun 2030"
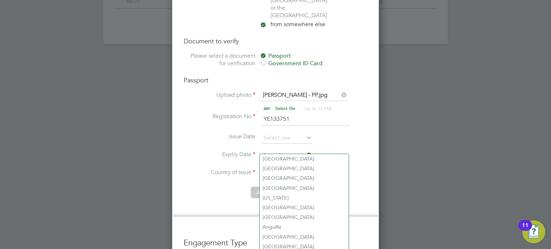
click at [269, 169] on input at bounding box center [304, 174] width 89 height 11
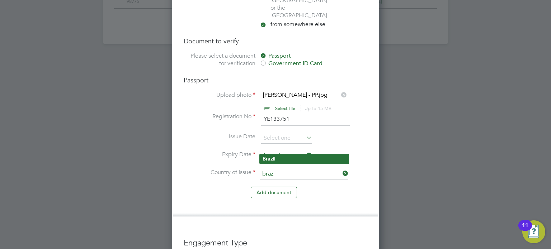
click at [271, 157] on b "Braz" at bounding box center [267, 159] width 10 height 6
type input "Brazil"
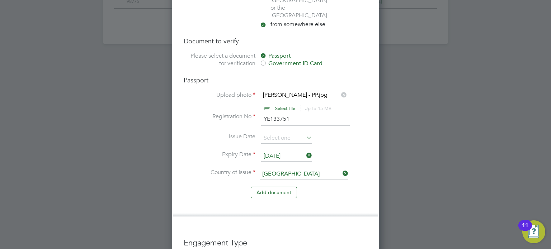
click at [208, 187] on li "Add document" at bounding box center [276, 196] width 184 height 19
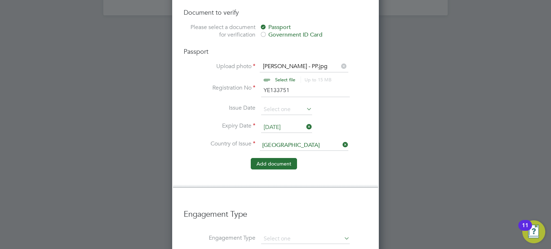
click at [261, 158] on button "Add document" at bounding box center [274, 163] width 46 height 11
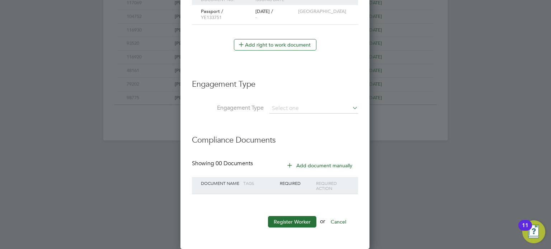
scroll to position [678, 190]
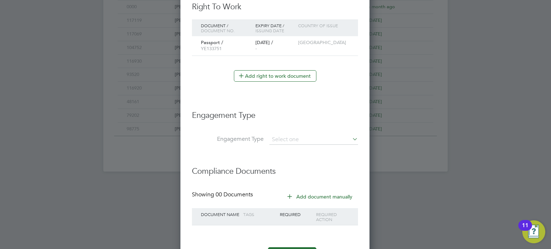
click at [337, 110] on h3 "Engagement Type" at bounding box center [275, 112] width 166 height 18
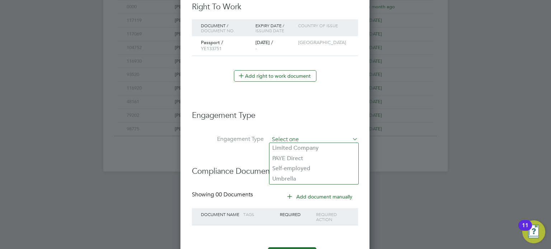
click at [283, 142] on input at bounding box center [313, 140] width 89 height 10
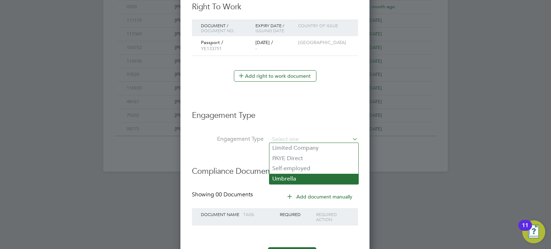
click at [285, 180] on li "Umbrella" at bounding box center [313, 179] width 89 height 10
type input "Umbrella"
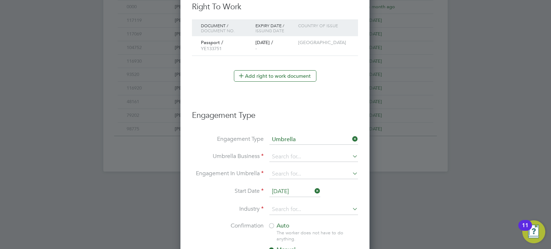
scroll to position [810, 190]
click at [275, 157] on input at bounding box center [313, 157] width 89 height 10
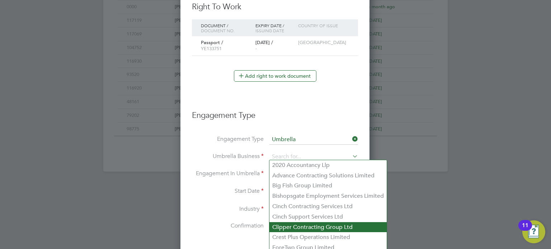
click at [280, 230] on li "Clipper Contracting Group Ltd" at bounding box center [327, 227] width 117 height 10
type input "Clipper Contracting Group Ltd"
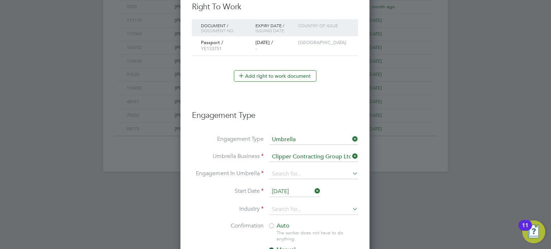
click at [198, 154] on label "Umbrella Business" at bounding box center [228, 157] width 72 height 8
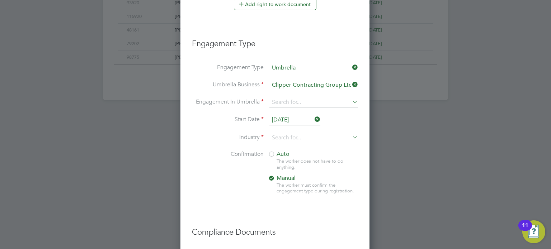
scroll to position [513, 0]
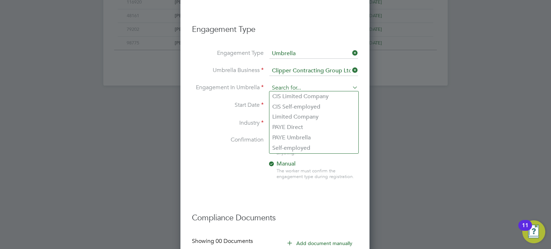
click at [282, 85] on input at bounding box center [313, 88] width 89 height 10
click at [285, 134] on li "PAYE Umbrella" at bounding box center [313, 138] width 89 height 10
type input "PAYE Umbrella"
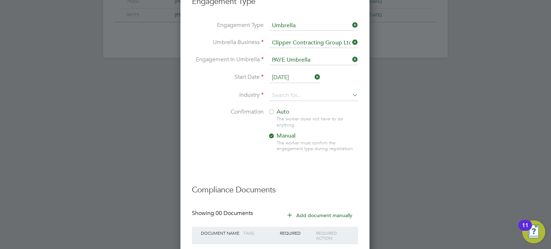
scroll to position [542, 0]
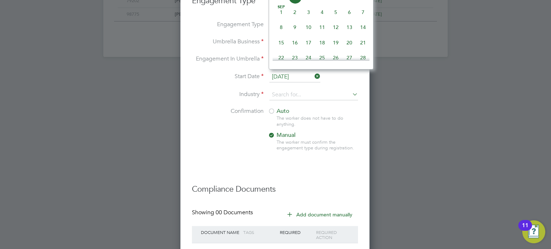
click at [286, 77] on input "26 Aug 2025" at bounding box center [294, 77] width 51 height 11
click at [308, 18] on span "20" at bounding box center [308, 13] width 14 height 14
type input "[DATE]"
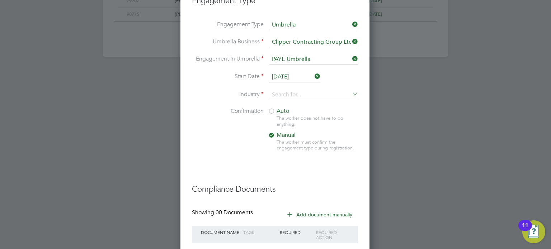
click at [200, 120] on li "Confirmation Auto The worker does not have to do anything. Manual The worker mu…" at bounding box center [275, 135] width 166 height 55
click at [277, 91] on input at bounding box center [313, 95] width 89 height 11
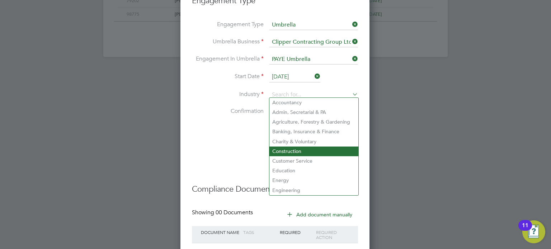
click at [284, 150] on li "Construction" at bounding box center [313, 152] width 89 height 10
type input "Construction"
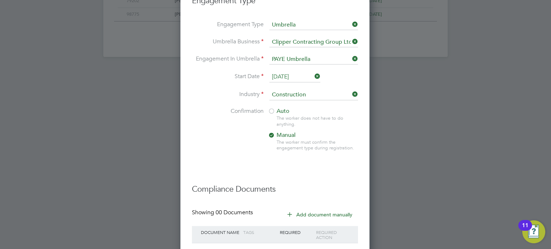
click at [272, 108] on div at bounding box center [271, 111] width 7 height 7
click at [234, 128] on li "Confirmation Auto The worker does not have to do anything. Manual The worker mu…" at bounding box center [275, 135] width 166 height 55
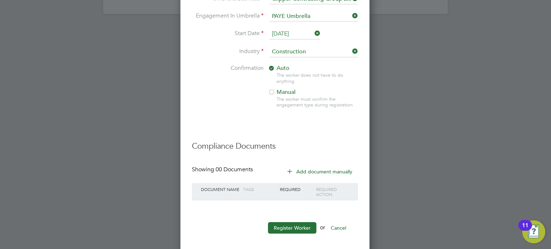
scroll to position [588, 0]
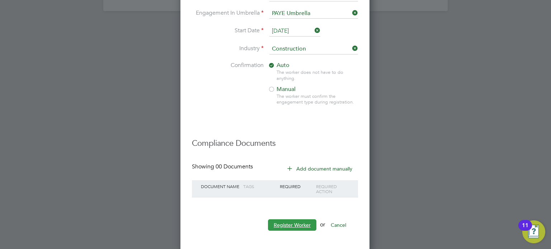
click at [287, 219] on button "Register Worker" at bounding box center [292, 224] width 48 height 11
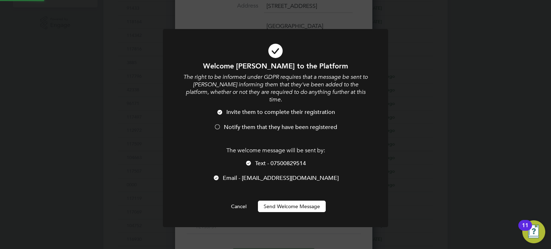
scroll to position [0, 0]
click at [216, 124] on div at bounding box center [217, 127] width 7 height 7
click at [287, 203] on button "Send Welcome Message" at bounding box center [292, 206] width 68 height 11
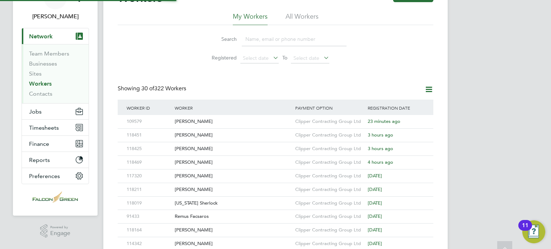
scroll to position [0, 0]
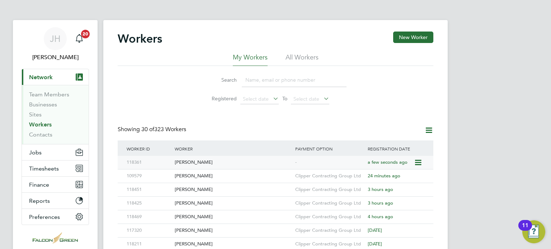
click at [208, 164] on div "[PERSON_NAME]" at bounding box center [233, 162] width 120 height 13
click at [34, 125] on link "Workers" at bounding box center [40, 124] width 23 height 7
click at [39, 165] on span "Timesheets" at bounding box center [44, 168] width 30 height 7
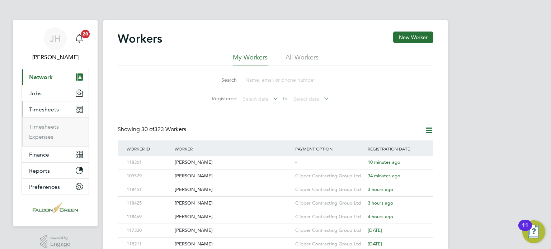
click at [39, 117] on button "Timesheets" at bounding box center [55, 109] width 67 height 16
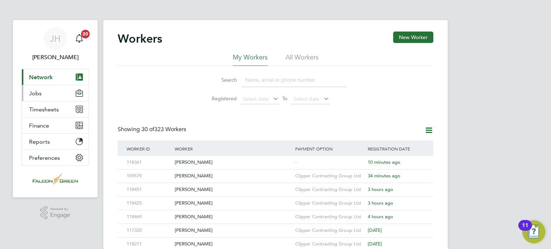
click at [32, 98] on button "Jobs" at bounding box center [55, 93] width 67 height 16
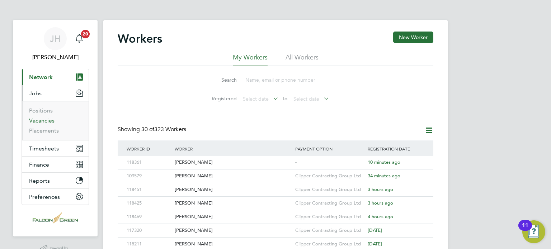
click at [37, 120] on link "Vacancies" at bounding box center [41, 120] width 25 height 7
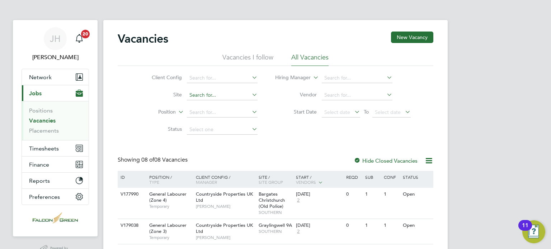
click at [206, 95] on input at bounding box center [222, 95] width 71 height 10
click at [202, 138] on li "Clapham Park B01" at bounding box center [233, 134] width 94 height 10
type input "Clapham Park B01"
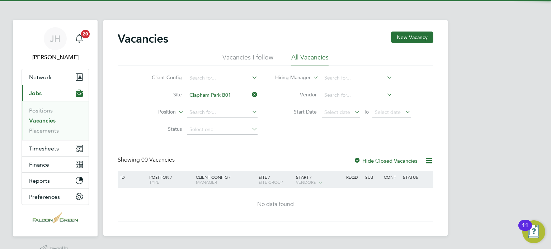
click at [202, 103] on li "Site Clapham Park B01" at bounding box center [199, 95] width 135 height 17
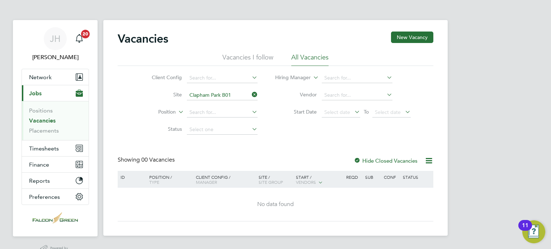
click at [250, 93] on icon at bounding box center [250, 95] width 0 height 10
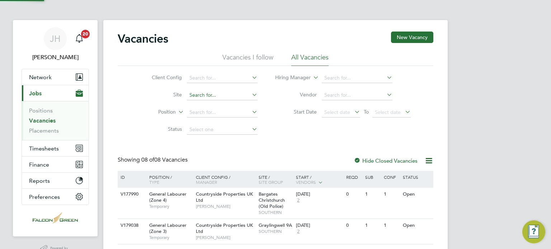
click at [216, 99] on input at bounding box center [222, 95] width 71 height 10
click at [201, 144] on li "[GEOGRAPHIC_DATA]" at bounding box center [233, 144] width 94 height 10
type input "[GEOGRAPHIC_DATA]"
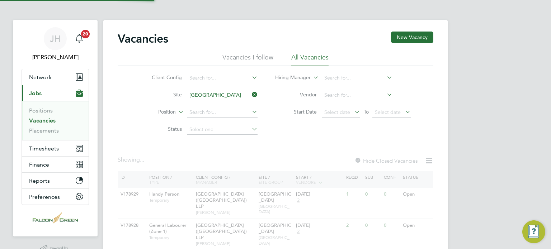
click at [299, 145] on div "Vacancies New Vacancy Vacancies I follow All Vacancies Client Config Site Claph…" at bounding box center [275, 141] width 315 height 219
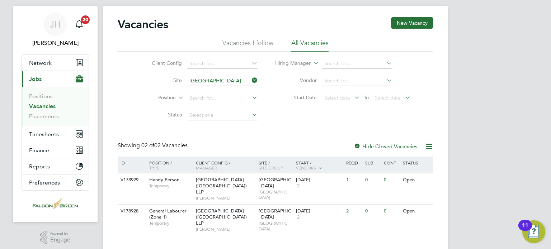
scroll to position [27, 0]
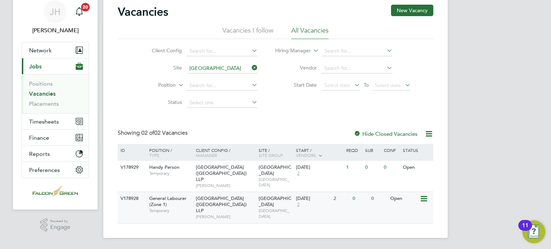
click at [216, 205] on span "[GEOGRAPHIC_DATA] ([GEOGRAPHIC_DATA]) LLP" at bounding box center [221, 204] width 51 height 18
click at [44, 59] on button "Current page: Jobs" at bounding box center [55, 66] width 67 height 16
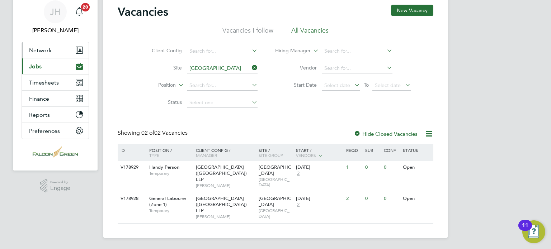
click at [40, 47] on span "Network" at bounding box center [40, 50] width 23 height 7
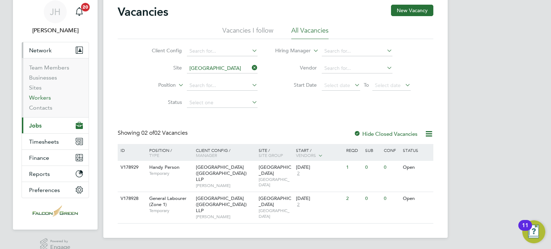
click at [37, 97] on link "Workers" at bounding box center [40, 97] width 22 height 7
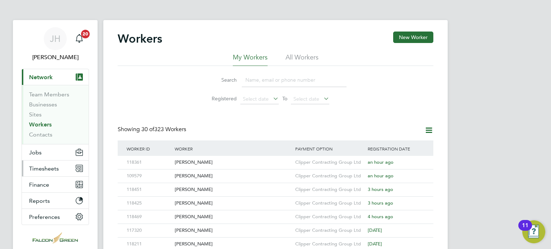
click at [46, 167] on span "Timesheets" at bounding box center [44, 168] width 30 height 7
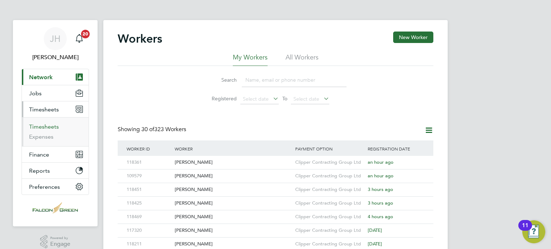
click at [49, 124] on link "Timesheets" at bounding box center [44, 126] width 30 height 7
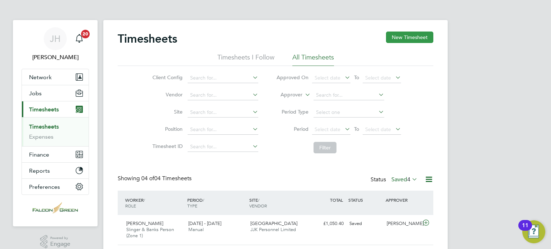
click at [418, 40] on button "New Timesheet" at bounding box center [409, 37] width 47 height 11
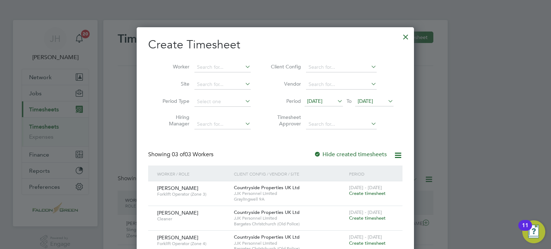
click at [329, 93] on li "Period 12 Aug 2025 To 19 Aug 2025" at bounding box center [331, 101] width 143 height 17
click at [322, 99] on span "12 Aug 2025" at bounding box center [314, 101] width 15 height 6
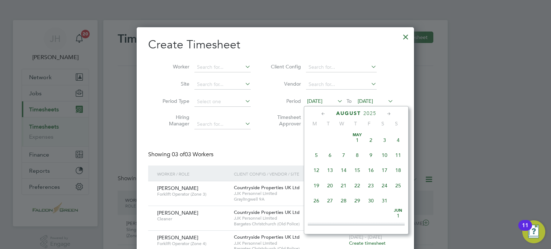
scroll to position [249, 0]
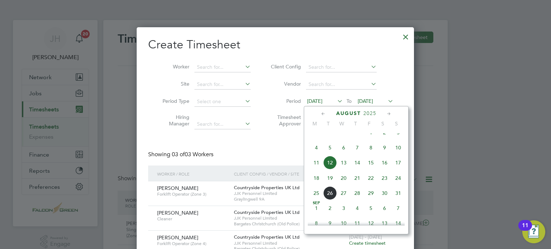
click at [313, 183] on span "18" at bounding box center [316, 178] width 14 height 14
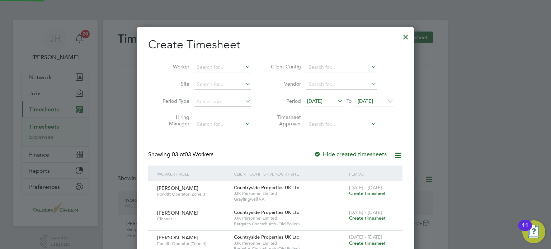
scroll to position [242, 277]
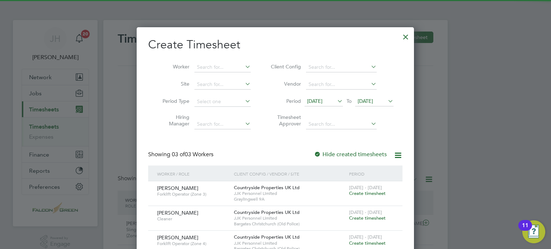
click at [373, 101] on span "19 Aug 2025" at bounding box center [364, 101] width 15 height 6
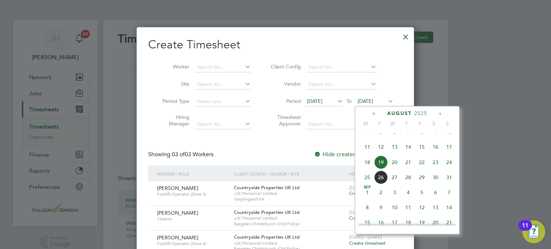
click at [451, 167] on span "24" at bounding box center [449, 163] width 14 height 14
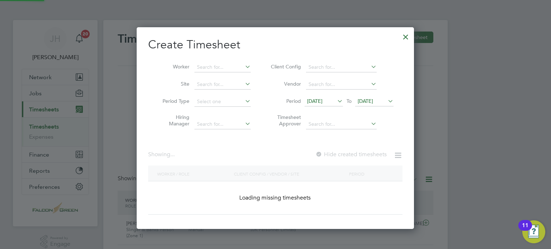
scroll to position [292, 277]
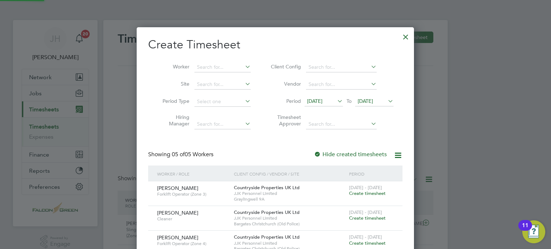
click at [276, 146] on div "Create Timesheet Worker Site Period Type Hiring Manager Client Config Vendor Pe…" at bounding box center [275, 171] width 254 height 268
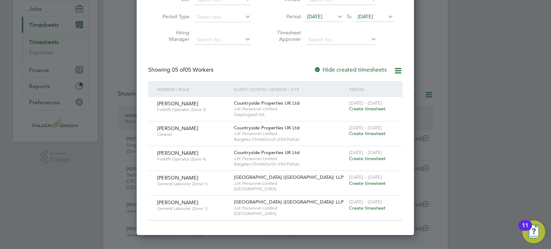
scroll to position [86, 0]
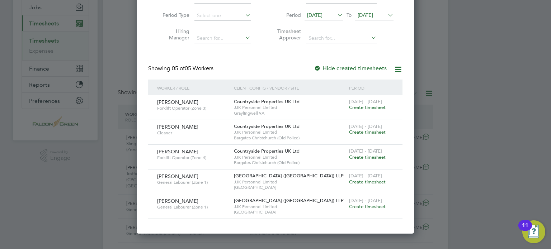
click at [364, 206] on span "Create timesheet" at bounding box center [367, 207] width 37 height 6
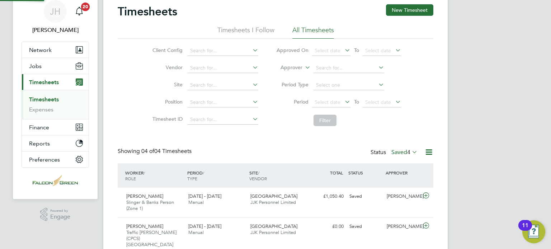
scroll to position [3, 4]
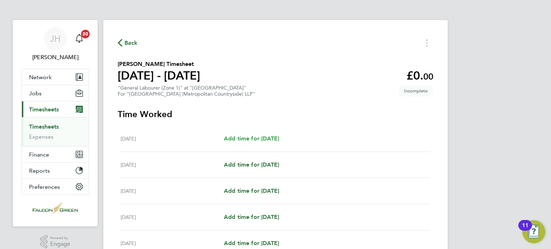
click at [240, 138] on span "Add time for Wed 20 Aug" at bounding box center [251, 138] width 55 height 7
select select "30"
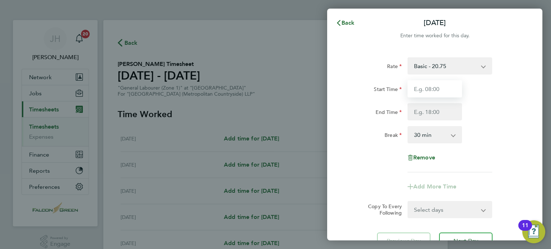
click at [427, 87] on input "Start Time" at bounding box center [434, 88] width 54 height 17
type input "07:30"
click at [431, 109] on input "End Time" at bounding box center [434, 111] width 54 height 17
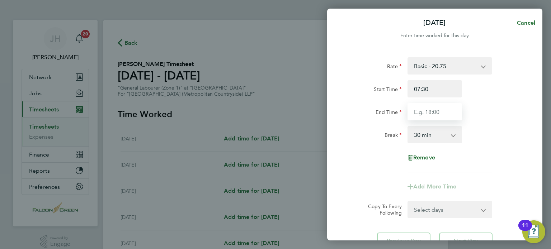
type input "17:30"
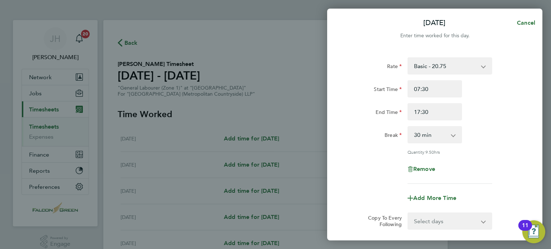
click at [340, 145] on div "Rate Basic - 20.75 Start Time 07:30 End Time 17:30 Break 0 min 15 min 30 min 45…" at bounding box center [434, 159] width 215 height 221
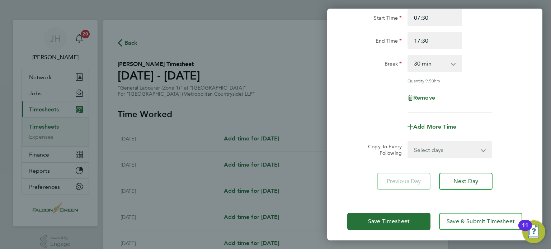
scroll to position [74, 0]
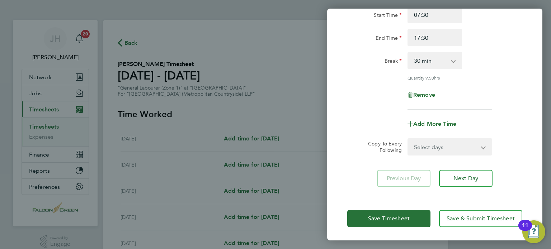
click at [422, 141] on select "Select days Day Weekday (Mon-Fri) Weekend (Sat-Sun) Thursday Friday Saturday Su…" at bounding box center [445, 147] width 75 height 16
select select "WEEKDAY"
click at [408, 139] on select "Select days Day Weekday (Mon-Fri) Weekend (Sat-Sun) Thursday Friday Saturday Su…" at bounding box center [445, 147] width 75 height 16
select select "2025-08-24"
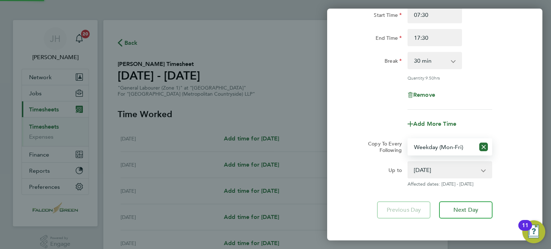
click at [349, 169] on div "Up to" at bounding box center [374, 168] width 54 height 14
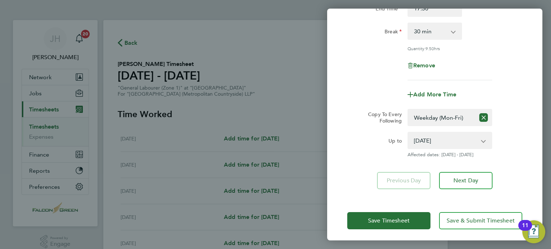
scroll to position [106, 0]
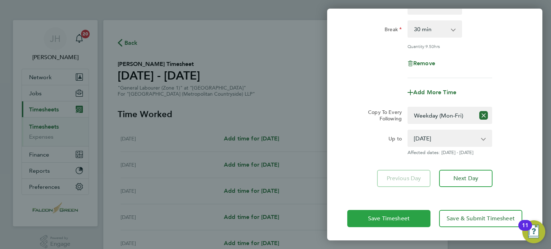
click at [376, 210] on button "Save Timesheet" at bounding box center [388, 218] width 83 height 17
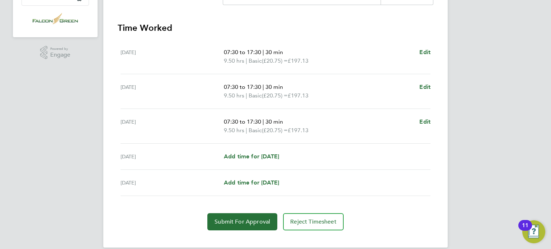
scroll to position [198, 0]
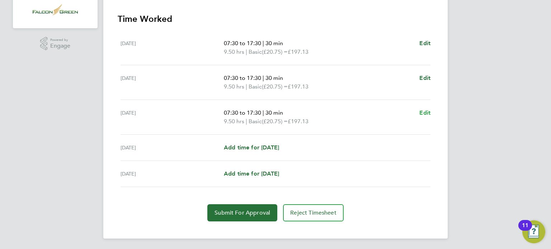
click at [424, 113] on span "Edit" at bounding box center [424, 112] width 11 height 7
select select "30"
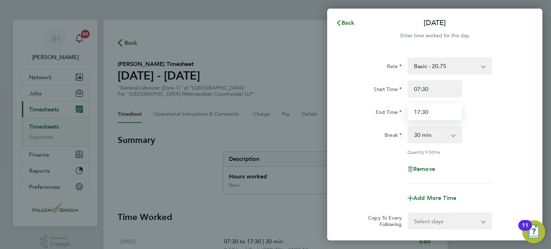
drag, startPoint x: 429, startPoint y: 110, endPoint x: 372, endPoint y: 109, distance: 56.3
click at [372, 109] on div "End Time 17:30" at bounding box center [434, 111] width 181 height 17
type input "14:00"
click at [346, 134] on div "Break" at bounding box center [374, 134] width 60 height 17
click at [364, 149] on div "Rate Basic - 20.75 Start Time 07:30 End Time 14:00 Break 0 min 15 min 30 min 45…" at bounding box center [434, 120] width 175 height 127
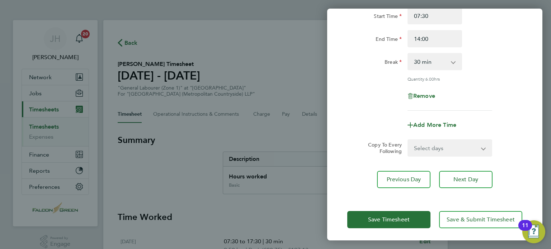
scroll to position [74, 0]
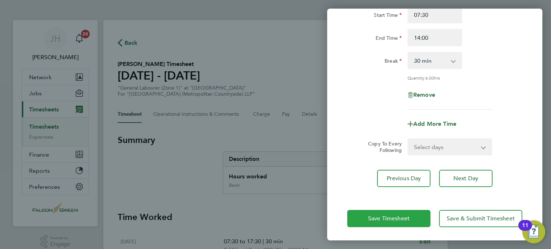
click at [381, 219] on span "Save Timesheet" at bounding box center [389, 218] width 42 height 7
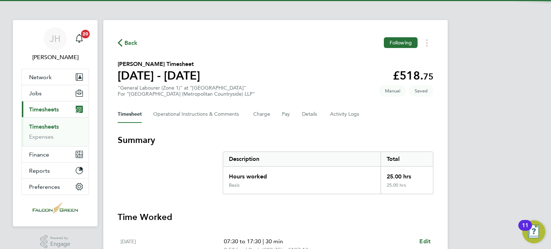
click at [290, 63] on section "Joseph Romain's Timesheet 18 - 24 Aug 2025 £518. 75 "General Labourer (Zone 1)"…" at bounding box center [275, 78] width 315 height 37
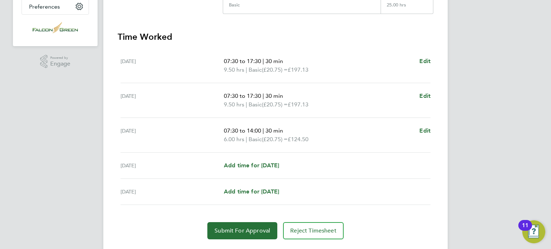
scroll to position [198, 0]
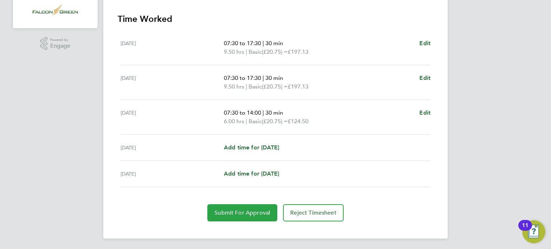
click at [221, 211] on span "Submit For Approval" at bounding box center [242, 212] width 56 height 7
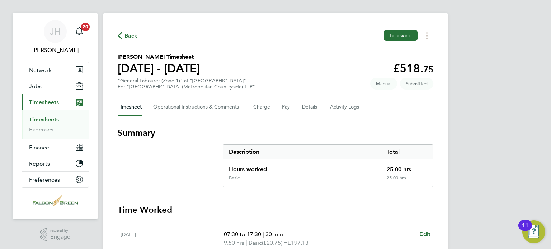
scroll to position [0, 0]
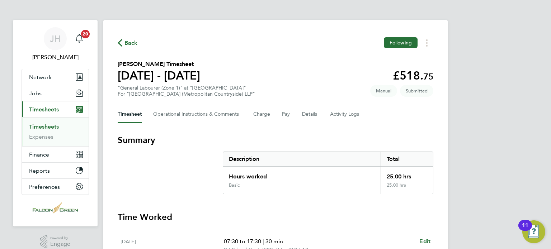
click at [130, 48] on div "Back Following" at bounding box center [275, 42] width 315 height 11
click at [129, 47] on span "Back" at bounding box center [130, 43] width 13 height 9
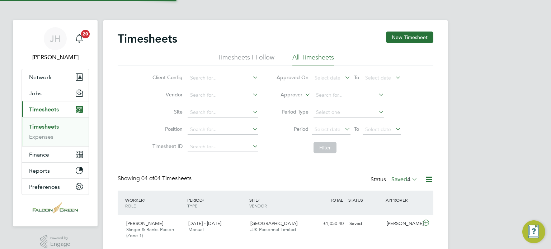
scroll to position [24, 62]
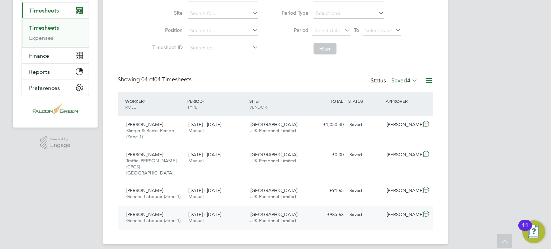
click at [276, 218] on span "JJK Personnel Limited" at bounding box center [273, 221] width 46 height 6
click at [370, 46] on li "Filter" at bounding box center [338, 48] width 143 height 19
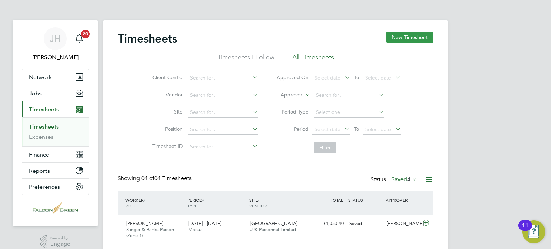
click at [409, 35] on button "New Timesheet" at bounding box center [409, 37] width 47 height 11
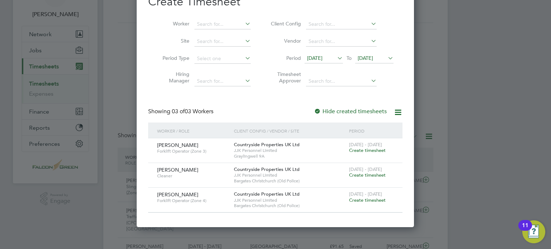
click at [367, 57] on span "[DATE]" at bounding box center [364, 58] width 15 height 6
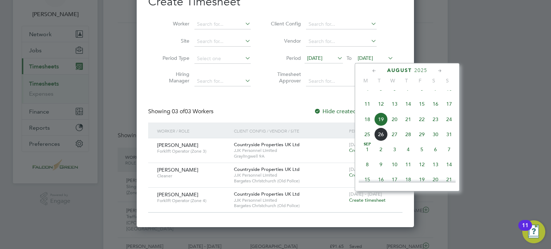
click at [446, 126] on span "24" at bounding box center [449, 120] width 14 height 14
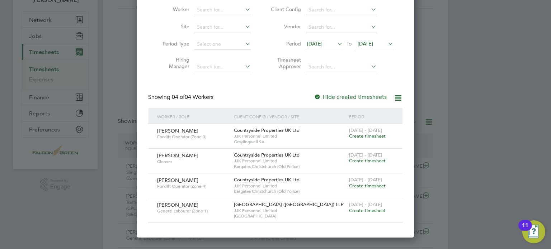
click at [359, 210] on span "Create timesheet" at bounding box center [367, 211] width 37 height 6
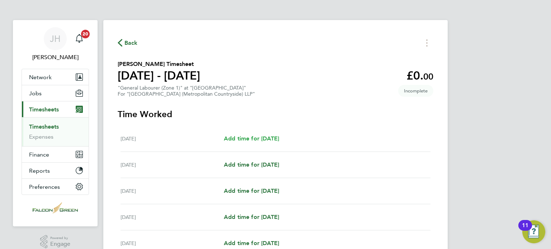
click at [245, 135] on link "Add time for Wed 20 Aug" at bounding box center [251, 138] width 55 height 9
select select "30"
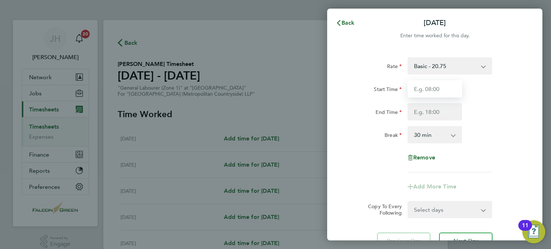
click at [420, 85] on input "Start Time" at bounding box center [434, 88] width 54 height 17
type input "07:30"
click at [423, 107] on input "End Time" at bounding box center [434, 111] width 54 height 17
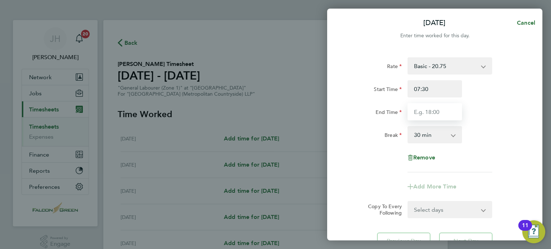
type input "17:30"
click at [361, 148] on div "Rate Basic - 20.75 Start Time 07:30 End Time 17:30 Break 0 min 15 min 30 min 45…" at bounding box center [434, 114] width 175 height 115
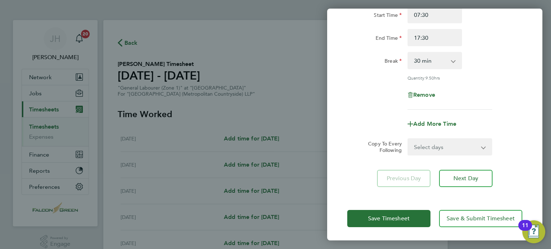
click at [429, 149] on select "Select days Day Weekday (Mon-Fri) Weekend (Sat-Sun) Thursday Friday Saturday Su…" at bounding box center [445, 147] width 75 height 16
select select "WEEKDAY"
click at [408, 139] on select "Select days Day Weekday (Mon-Fri) Weekend (Sat-Sun) Thursday Friday Saturday Su…" at bounding box center [445, 147] width 75 height 16
select select "[DATE]"
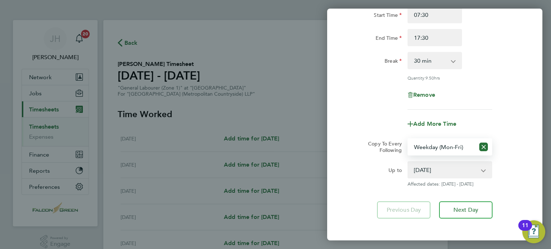
click at [348, 191] on div "Rate Basic - 20.75 Start Time 07:30 End Time 17:30 Break 0 min 15 min 30 min 45…" at bounding box center [434, 101] width 215 height 253
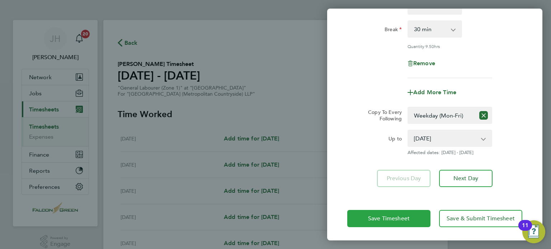
click at [372, 219] on span "Save Timesheet" at bounding box center [389, 218] width 42 height 7
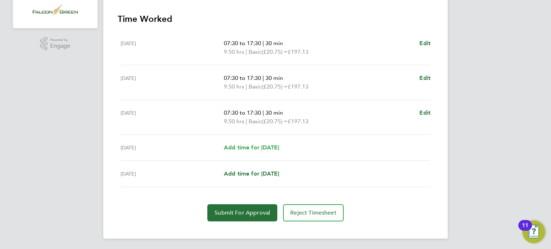
click at [247, 151] on link "Add time for [DATE]" at bounding box center [251, 147] width 55 height 9
select select "30"
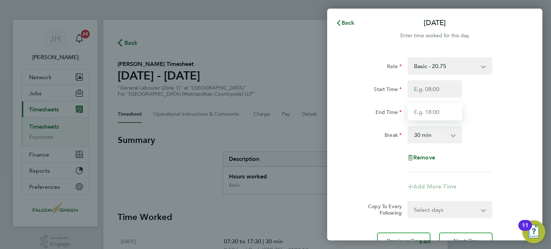
click at [421, 103] on input "End Time" at bounding box center [434, 111] width 54 height 17
click at [418, 93] on input "Start Time" at bounding box center [434, 88] width 54 height 17
type input "07:30"
click at [433, 112] on input "End Time" at bounding box center [434, 111] width 54 height 17
type input "15:00"
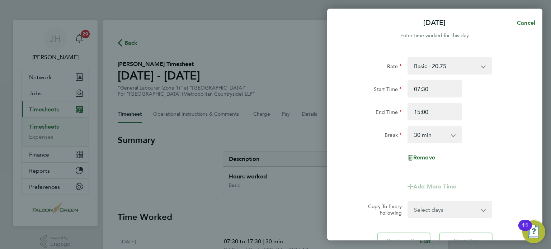
click at [431, 135] on select "0 min 15 min 30 min 45 min 60 min 75 min 90 min" at bounding box center [430, 135] width 44 height 16
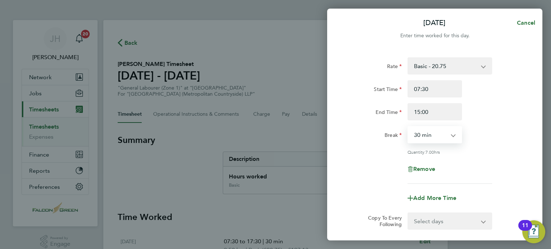
select select "0"
click at [408, 127] on select "0 min 15 min 30 min 45 min 60 min 75 min 90 min" at bounding box center [430, 135] width 44 height 16
click at [365, 155] on div "Rate Basic - 20.75 Start Time 07:30 End Time 15:00 Break 0 min 15 min 30 min 45…" at bounding box center [434, 120] width 175 height 127
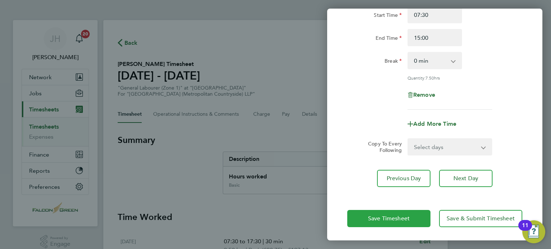
click at [361, 214] on button "Save Timesheet" at bounding box center [388, 218] width 83 height 17
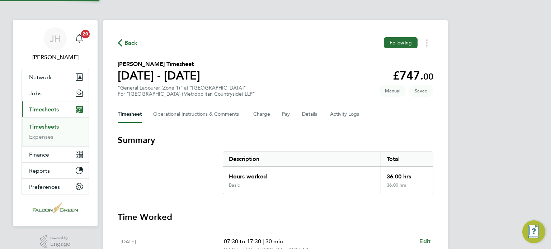
click at [281, 80] on section "Gilberto Ferreira's Timesheet 18 - 24 Aug 2025 £747. 00 "General Labourer (Zone…" at bounding box center [275, 78] width 315 height 37
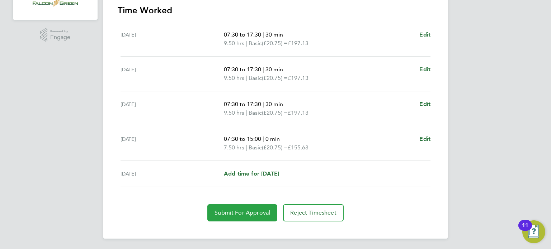
click at [224, 212] on span "Submit For Approval" at bounding box center [242, 212] width 56 height 7
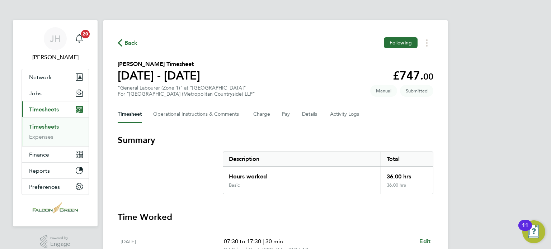
click at [129, 44] on span "Back" at bounding box center [130, 43] width 13 height 9
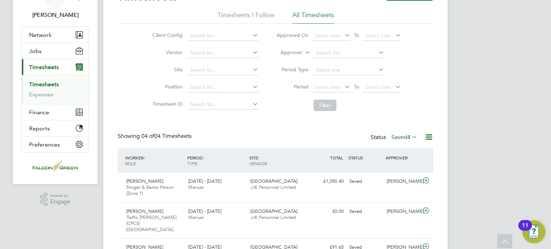
scroll to position [42, 0]
click at [381, 120] on div "Timesheets New Timesheet Timesheets I Follow All Timesheets Client Config Vendo…" at bounding box center [275, 138] width 315 height 297
click at [414, 9] on div "Timesheets New Timesheet" at bounding box center [275, 1] width 315 height 22
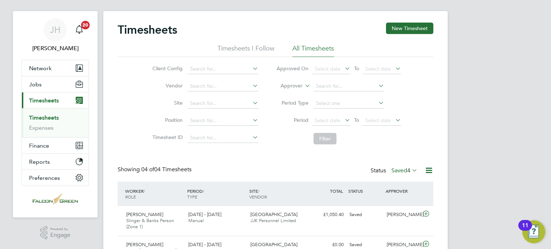
scroll to position [0, 0]
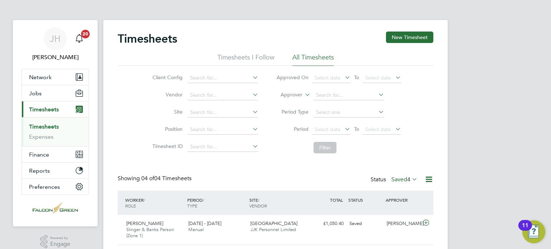
click at [304, 36] on div "Timesheets New Timesheet" at bounding box center [275, 43] width 315 height 22
click at [419, 148] on div "Client Config Vendor Site Position Timesheet ID Approved On Select date To Sele…" at bounding box center [275, 111] width 315 height 91
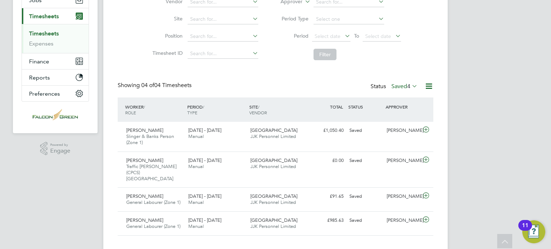
scroll to position [99, 0]
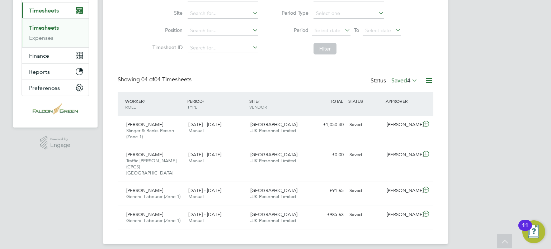
click at [228, 72] on div "Timesheets New Timesheet Timesheets I Follow All Timesheets Client Config Vendo…" at bounding box center [275, 81] width 315 height 297
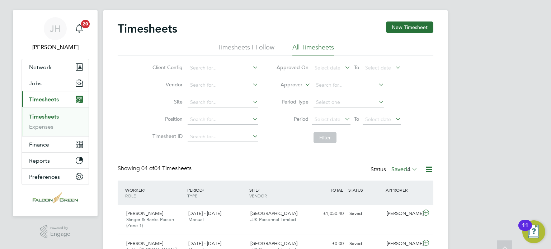
scroll to position [0, 0]
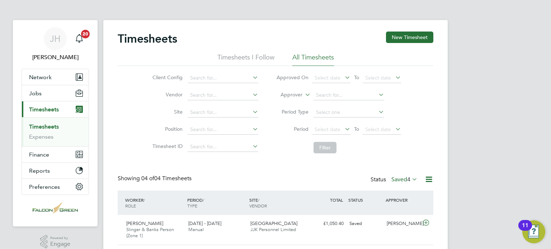
click at [396, 176] on label "Saved 4" at bounding box center [404, 179] width 26 height 7
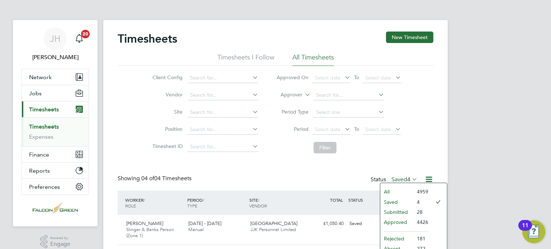
click at [397, 212] on li "Submitted" at bounding box center [396, 212] width 33 height 10
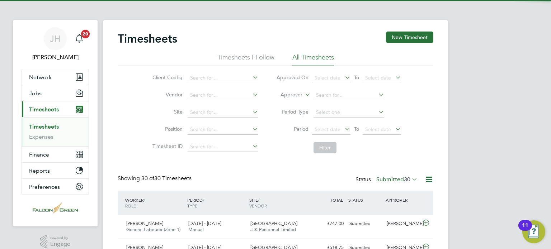
scroll to position [18, 62]
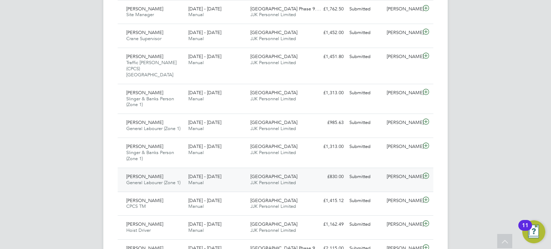
click at [279, 179] on div "Clapham Park C02 JJK Personnel Limited" at bounding box center [278, 180] width 62 height 18
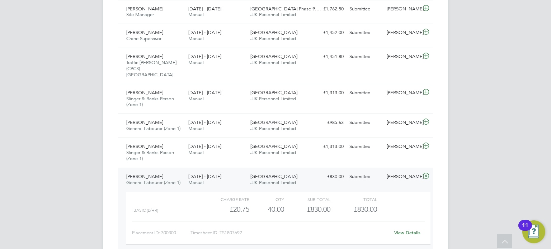
click at [409, 230] on link "View Details" at bounding box center [407, 233] width 26 height 6
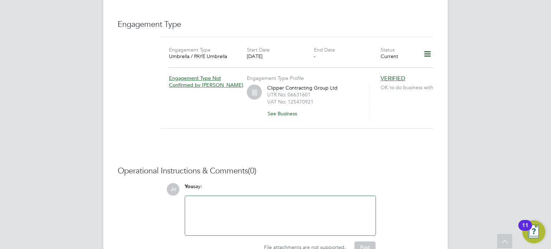
scroll to position [487, 0]
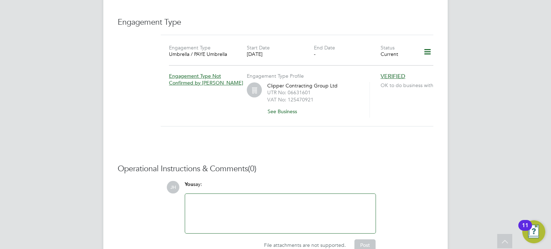
click at [432, 46] on icon at bounding box center [427, 52] width 13 height 16
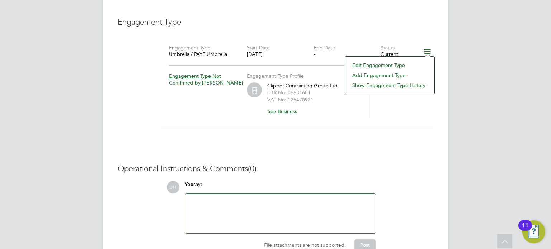
click at [373, 67] on li "Edit Engagement Type" at bounding box center [389, 65] width 82 height 10
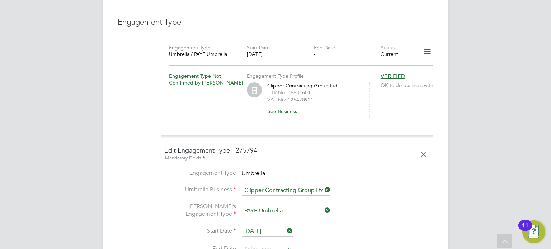
scroll to position [502, 0]
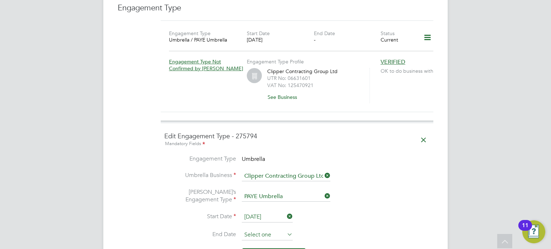
click at [249, 230] on input at bounding box center [267, 235] width 51 height 11
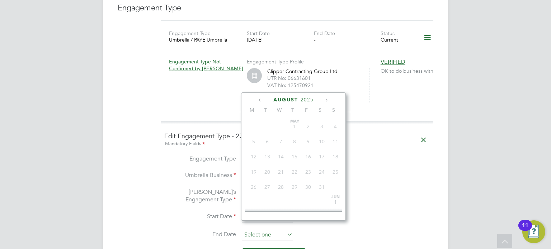
scroll to position [281, 0]
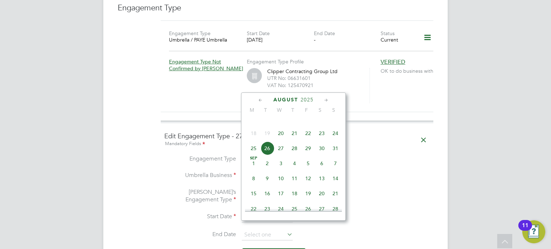
click at [324, 101] on icon at bounding box center [326, 100] width 7 height 8
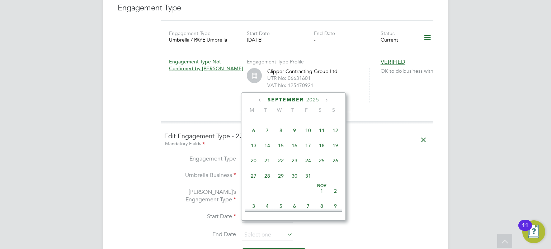
click at [324, 101] on icon at bounding box center [326, 100] width 7 height 8
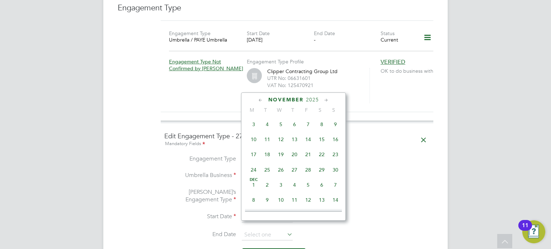
click at [324, 101] on icon at bounding box center [326, 100] width 7 height 8
click at [323, 176] on span "31" at bounding box center [322, 169] width 14 height 14
type input "[DATE]"
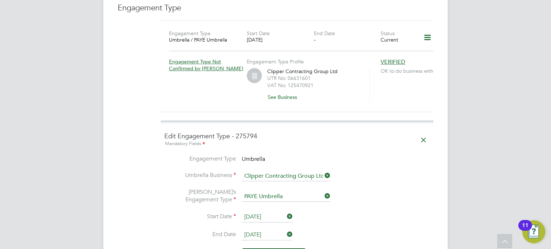
click at [394, 189] on li "Umbrella’s Engagement Type PAYE Umbrella" at bounding box center [296, 201] width 265 height 24
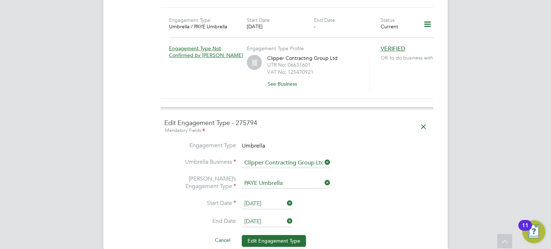
scroll to position [516, 0]
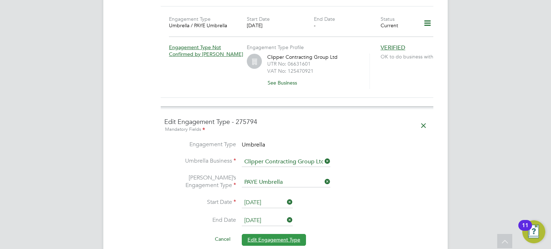
click at [262, 234] on button "Edit Engagement Type" at bounding box center [274, 239] width 64 height 11
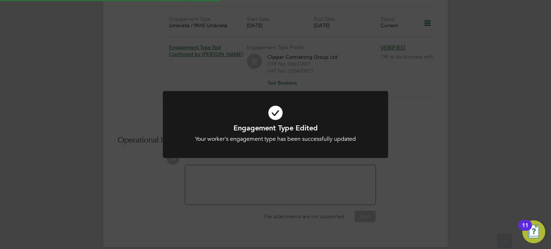
click at [404, 175] on div "Engagement Type Edited Your worker's engagement type has been successfully upda…" at bounding box center [275, 124] width 551 height 249
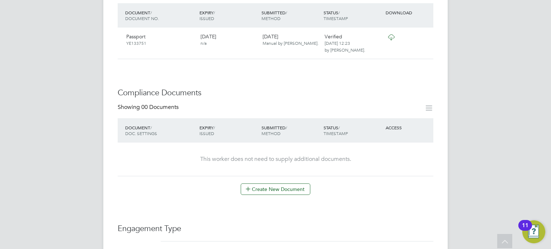
scroll to position [272, 0]
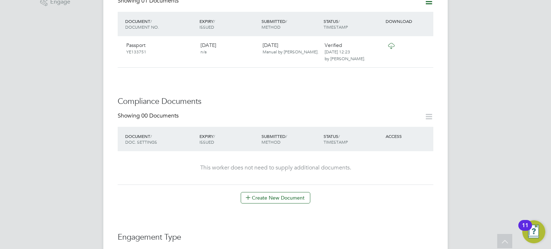
click at [258, 197] on div "Worker Details Unfollow GF [PERSON_NAME] m: 07500829514 Personal Details ID 118…" at bounding box center [275, 112] width 315 height 707
click at [251, 195] on icon at bounding box center [247, 197] width 5 height 5
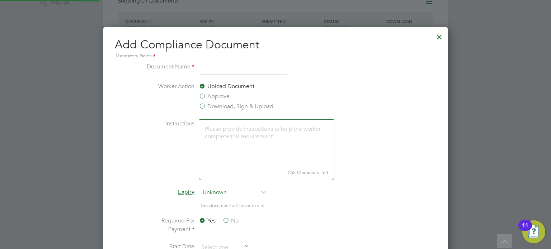
scroll to position [375, 344]
type input "CSCS Card"
click at [202, 95] on label "Approve" at bounding box center [214, 96] width 31 height 9
click at [0, 0] on input "Approve" at bounding box center [0, 0] width 0 height 0
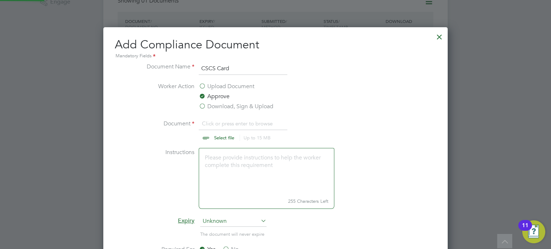
scroll to position [404, 344]
click at [156, 105] on label "Worker Action" at bounding box center [168, 96] width 54 height 29
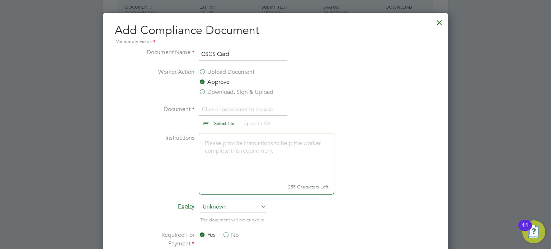
click at [228, 123] on input "file" at bounding box center [231, 116] width 113 height 22
type input "C:\fakepath\[PERSON_NAME] - CSCS.jpg"
click at [103, 167] on div at bounding box center [275, 124] width 551 height 249
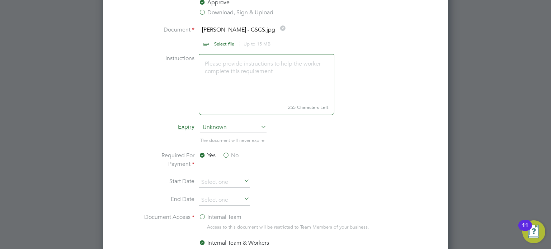
scroll to position [373, 0]
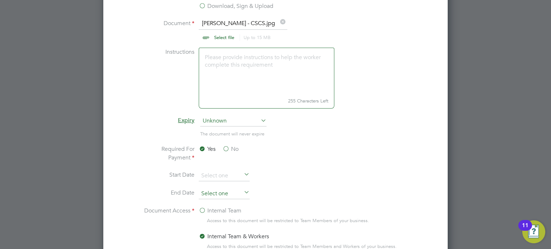
click at [208, 194] on input at bounding box center [224, 194] width 51 height 11
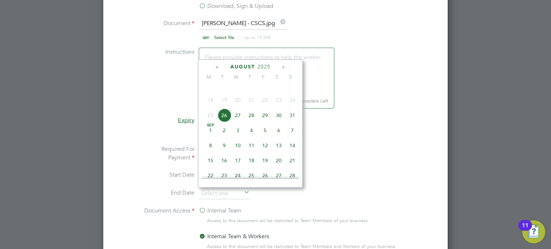
click at [267, 66] on span "2025" at bounding box center [263, 67] width 13 height 6
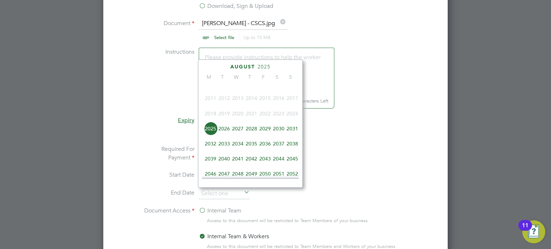
click at [238, 135] on span "2027" at bounding box center [238, 129] width 14 height 14
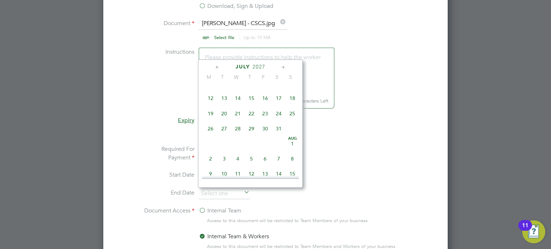
click at [281, 67] on icon at bounding box center [283, 67] width 7 height 8
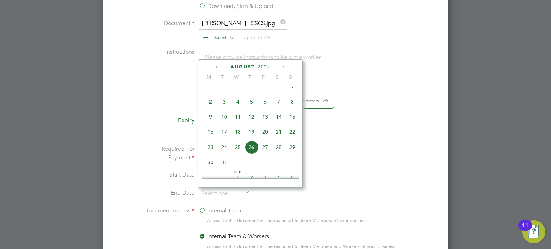
click at [292, 94] on span "[DATE]" at bounding box center [292, 87] width 14 height 14
type input "[DATE]"
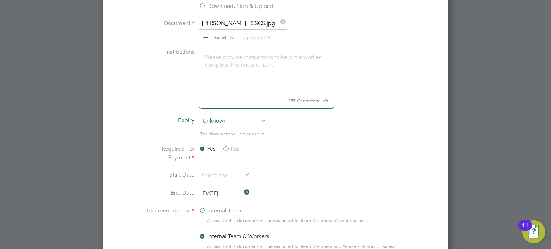
click at [150, 113] on li "Instructions 255 Characters Left" at bounding box center [276, 82] width 270 height 68
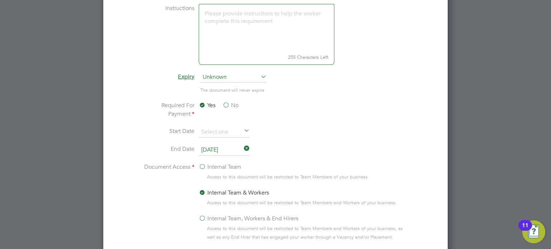
scroll to position [430, 0]
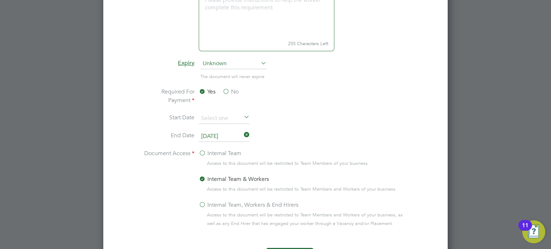
click at [203, 202] on label "Internal Team, Workers & End Hirers" at bounding box center [249, 205] width 100 height 9
click at [0, 0] on input "Internal Team, Workers & End Hirers" at bounding box center [0, 0] width 0 height 0
click at [162, 193] on label "Document Access" at bounding box center [168, 191] width 54 height 85
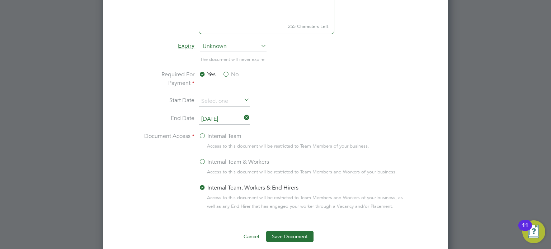
scroll to position [459, 0]
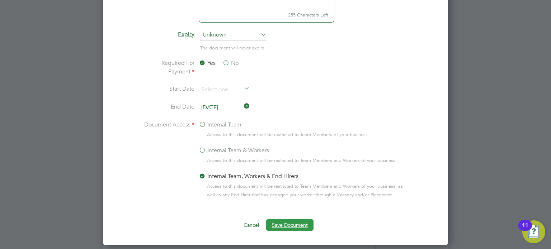
click at [274, 223] on button "Save Document" at bounding box center [289, 224] width 47 height 11
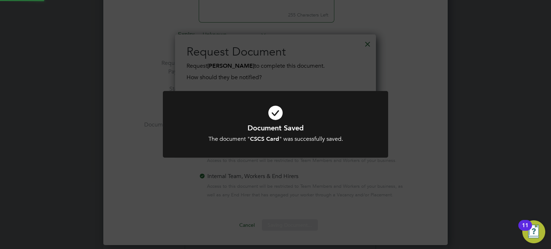
scroll to position [115, 201]
click at [360, 89] on div "Document Saved The document " CSCS Card " was successfully saved. Cancel Okay" at bounding box center [275, 124] width 551 height 249
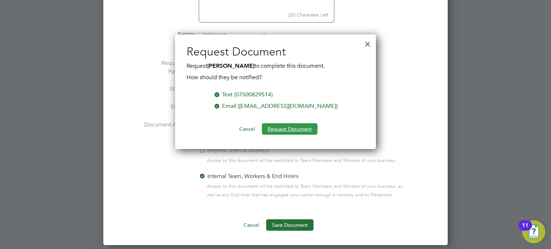
click at [272, 129] on button "Request Document" at bounding box center [290, 128] width 56 height 11
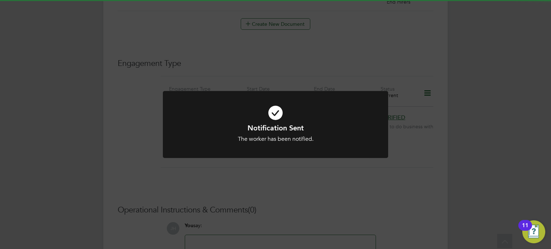
scroll to position [459, 0]
click at [395, 159] on div "Notification Sent The worker has been notified. Cancel Okay" at bounding box center [275, 124] width 551 height 249
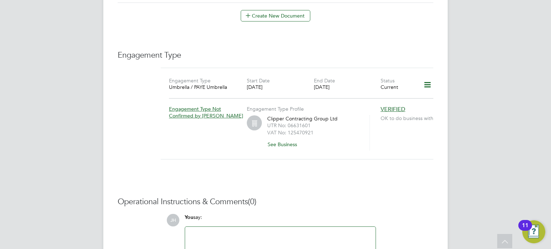
click at [395, 159] on div "Engagement Type Umbrella / PAYE Umbrella Start Date [DATE] End Date [DATE] Stat…" at bounding box center [297, 118] width 272 height 100
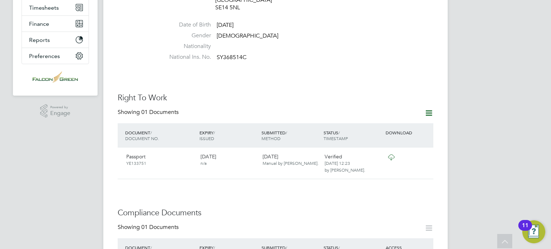
scroll to position [72, 0]
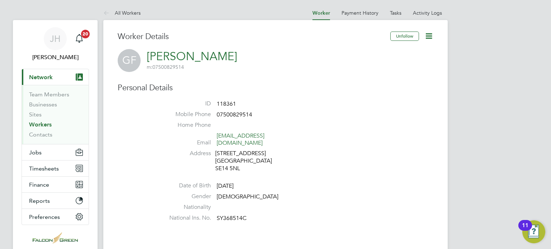
click at [432, 33] on icon at bounding box center [428, 36] width 9 height 9
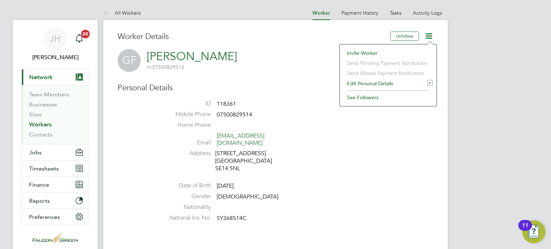
click at [367, 83] on li "Edit Personal Details e" at bounding box center [388, 83] width 90 height 10
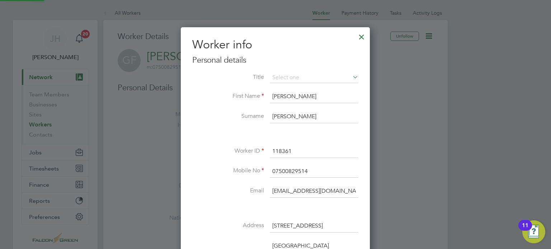
scroll to position [424, 189]
click at [205, 130] on li at bounding box center [275, 134] width 166 height 8
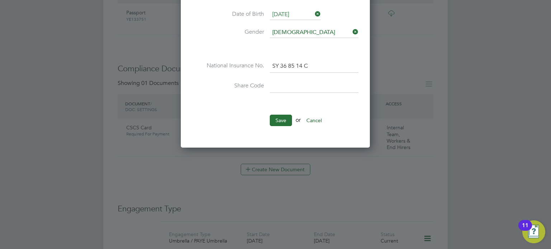
scroll to position [330, 0]
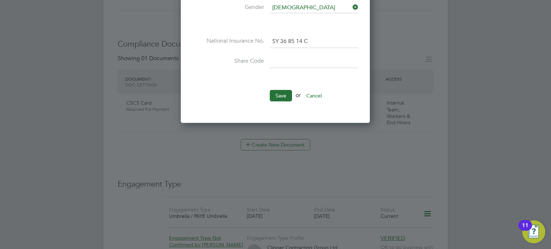
click at [279, 57] on input at bounding box center [314, 61] width 89 height 13
type input "W&HDPA6L3"
click at [279, 91] on button "Save" at bounding box center [281, 95] width 22 height 11
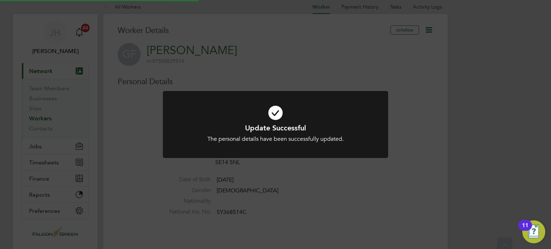
scroll to position [0, 0]
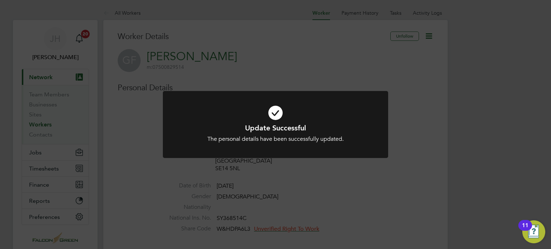
click at [256, 174] on div "Update Successful The personal details have been successfully updated. Cancel O…" at bounding box center [275, 124] width 551 height 249
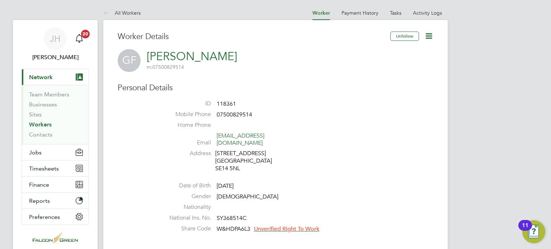
click at [428, 38] on icon at bounding box center [428, 36] width 9 height 9
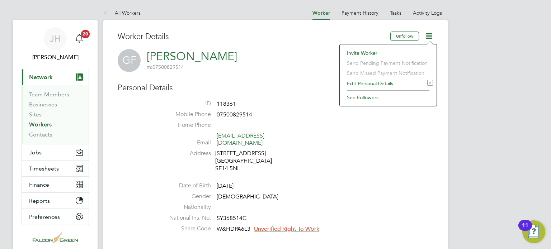
click at [357, 85] on li "Edit Personal Details e" at bounding box center [388, 83] width 90 height 10
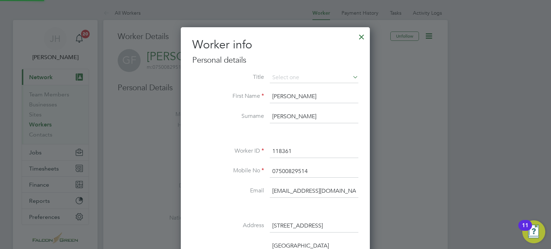
scroll to position [424, 189]
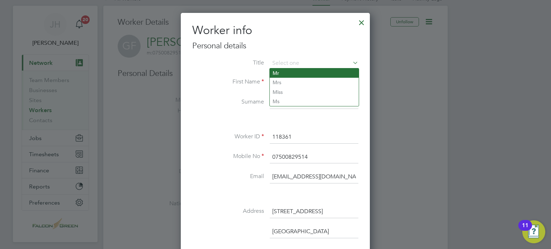
click at [219, 176] on label "Email" at bounding box center [228, 177] width 72 height 8
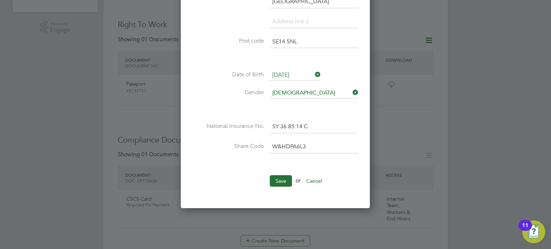
scroll to position [258, 0]
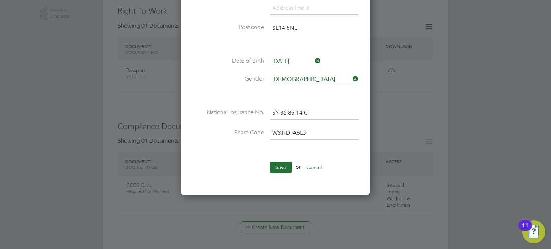
click at [280, 133] on input "W&HDPA6L3" at bounding box center [314, 133] width 89 height 13
type input "W7HDPA6L3"
click at [279, 166] on button "Save" at bounding box center [281, 167] width 22 height 11
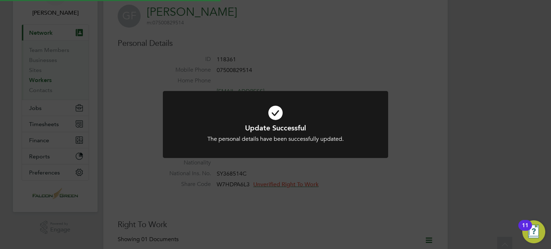
scroll to position [0, 0]
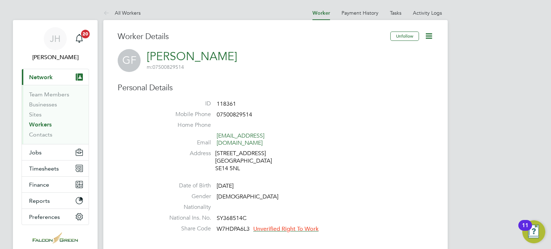
click at [286, 225] on span "Unverified Right To Work" at bounding box center [285, 228] width 65 height 7
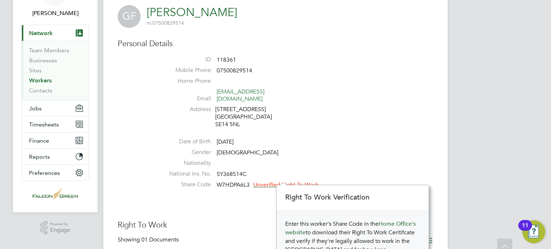
scroll to position [129, 0]
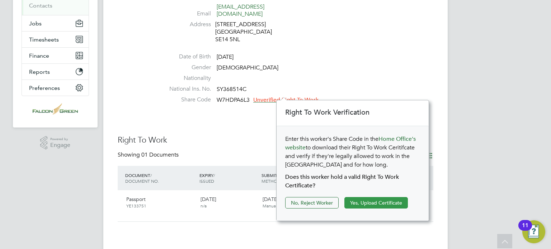
click at [357, 204] on button "Yes, Upload Certificate" at bounding box center [375, 202] width 63 height 11
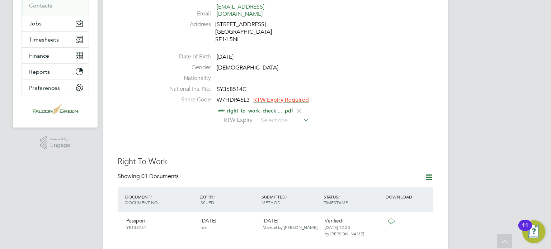
click at [274, 116] on input at bounding box center [283, 120] width 51 height 11
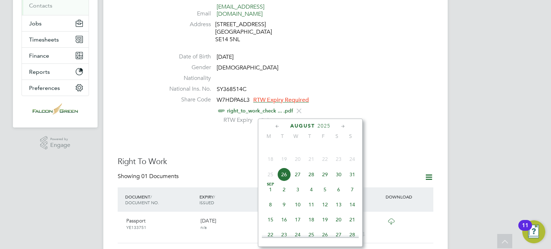
click at [341, 128] on icon at bounding box center [342, 127] width 7 height 8
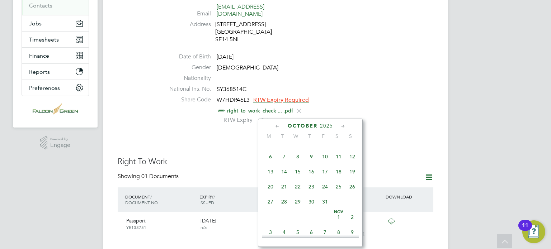
click at [341, 128] on icon at bounding box center [342, 127] width 7 height 8
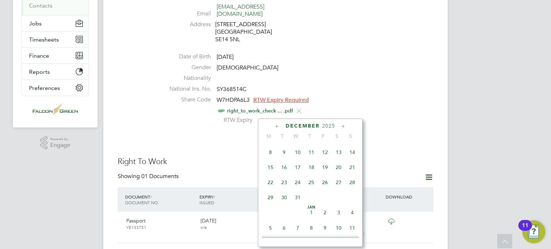
click at [341, 128] on icon at bounding box center [342, 127] width 7 height 8
click at [327, 124] on span "2026" at bounding box center [325, 126] width 13 height 6
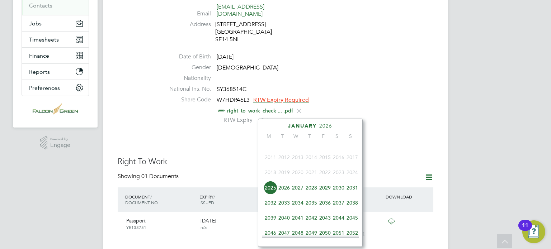
click at [343, 193] on span "2030" at bounding box center [339, 188] width 14 height 14
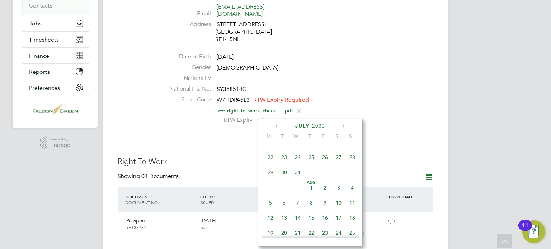
click at [297, 179] on span "31" at bounding box center [298, 173] width 14 height 14
type input "[DATE]"
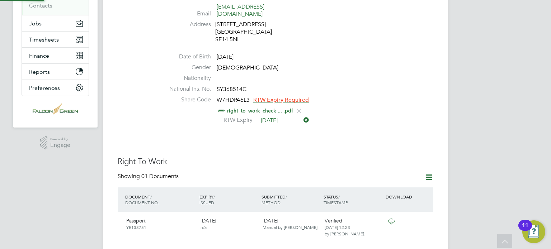
scroll to position [7, 59]
click at [393, 117] on div "RTW Expiry [DATE]" at bounding box center [297, 120] width 272 height 11
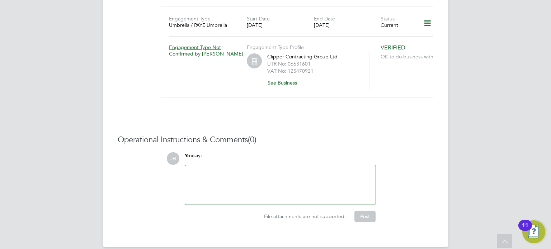
scroll to position [553, 0]
click at [194, 169] on div at bounding box center [280, 184] width 182 height 31
click at [365, 210] on button "Post" at bounding box center [364, 215] width 21 height 11
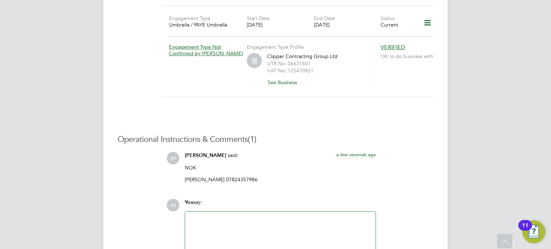
click at [284, 183] on div "Operational Instructions & Comments (1) [PERSON_NAME] said: a few seconds ago N…" at bounding box center [275, 201] width 315 height 134
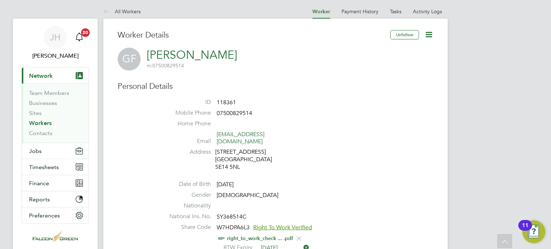
scroll to position [0, 0]
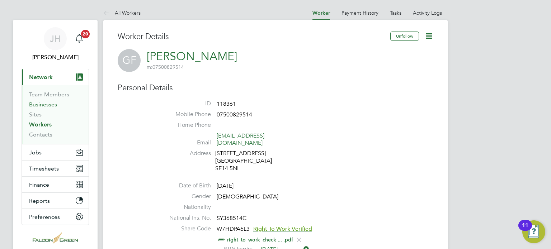
click at [46, 105] on link "Businesses" at bounding box center [43, 104] width 28 height 7
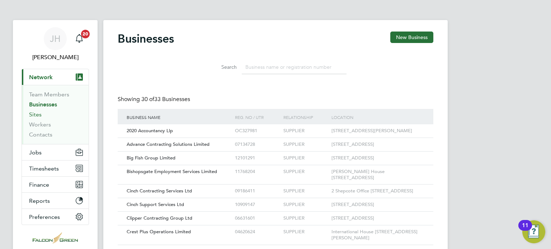
click at [39, 113] on link "Sites" at bounding box center [35, 114] width 13 height 7
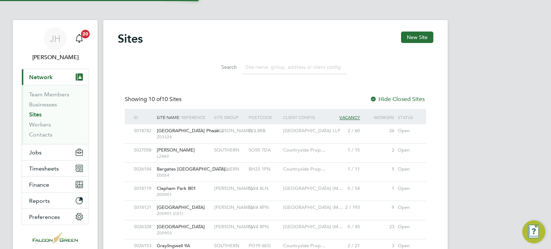
scroll to position [14, 35]
click at [34, 124] on link "Workers" at bounding box center [40, 124] width 22 height 7
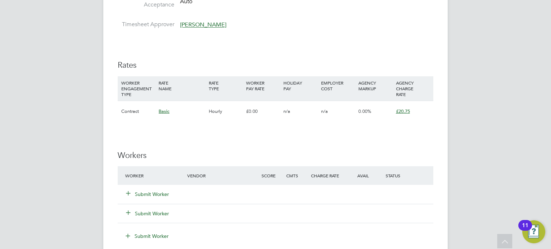
scroll to position [473, 0]
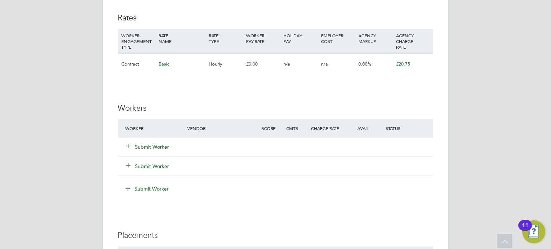
click at [152, 147] on button "Submit Worker" at bounding box center [147, 146] width 43 height 7
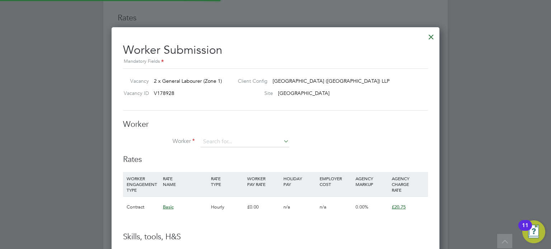
scroll to position [434, 328]
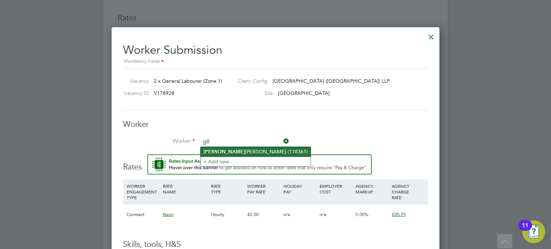
click at [222, 152] on li "[PERSON_NAME] (118361)" at bounding box center [255, 152] width 110 height 10
type input "[PERSON_NAME] (118361)"
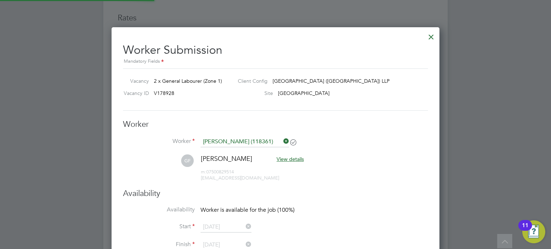
scroll to position [601, 328]
click at [357, 134] on div "Worker Worker [PERSON_NAME] (118361) GF [PERSON_NAME] View details m: 075008295…" at bounding box center [275, 153] width 305 height 69
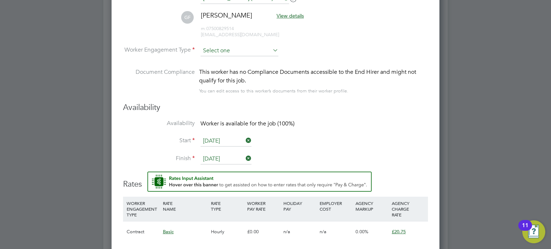
click at [213, 53] on input at bounding box center [239, 51] width 78 height 11
click at [212, 68] on li "PAYE" at bounding box center [239, 69] width 78 height 9
type input "PAYE"
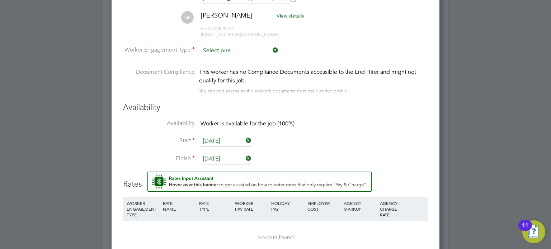
click at [210, 46] on input at bounding box center [239, 51] width 78 height 11
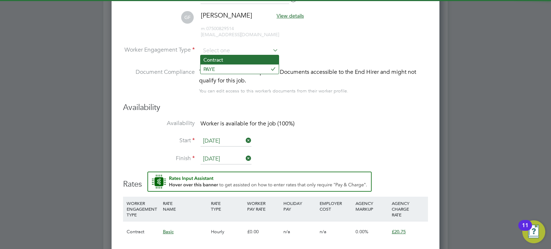
click at [216, 60] on li "Contract" at bounding box center [239, 59] width 78 height 9
type input "Contract"
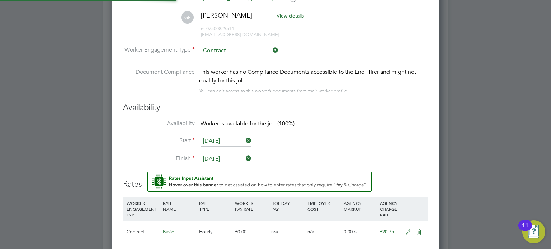
click at [383, 116] on div "Availability Availability Worker is available for the job (100%) Start [DATE] F…" at bounding box center [275, 137] width 305 height 69
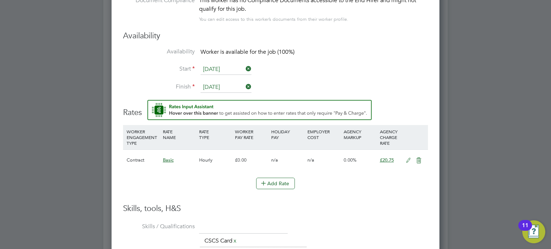
click at [404, 160] on icon at bounding box center [408, 161] width 9 height 6
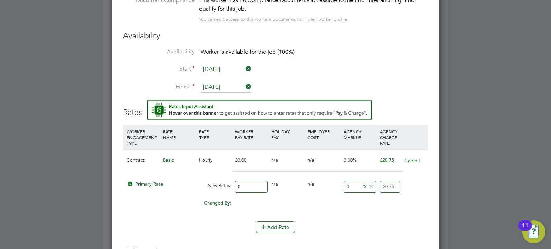
drag, startPoint x: 248, startPoint y: 186, endPoint x: 177, endPoint y: 176, distance: 71.3
click at [177, 177] on div "Primary Rate New Rates: 0 0 n/a 0 n/a 0 0 % 20.75" at bounding box center [275, 186] width 305 height 19
type input "1"
type input "17"
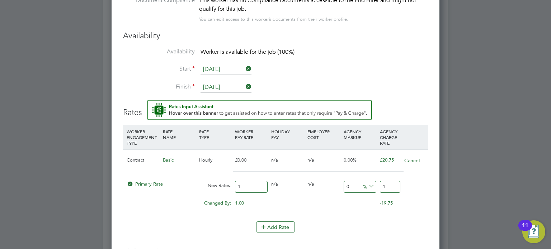
type input "17"
type input "17.9"
type input "17.95"
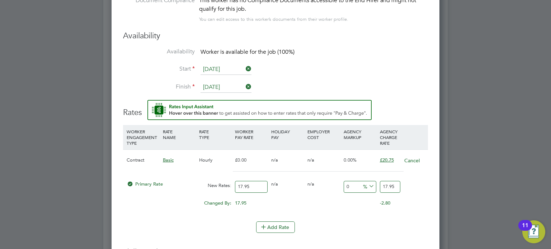
type input "17.95"
drag, startPoint x: 382, startPoint y: 185, endPoint x: 433, endPoint y: 195, distance: 51.9
click at [433, 195] on div "Worker Submission Mandatory Fields Vacancy 2 x General Labourer (Zone 1) Client…" at bounding box center [275, 145] width 328 height 666
type input "-88.85793871866295"
type input "2"
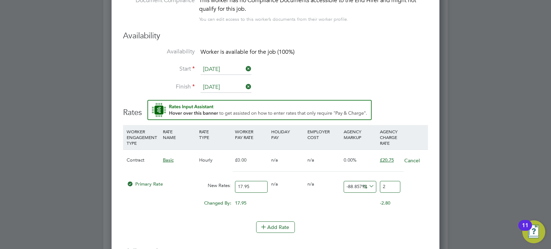
type input "11.420612813370473"
type input "20"
type input "15.32033426183844"
type input "20.7"
type input "15.598885793871867"
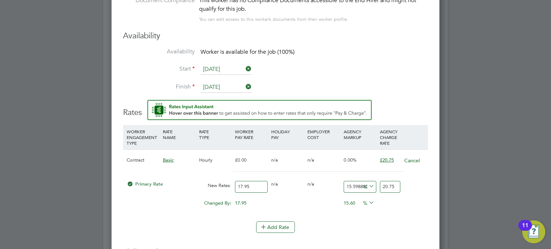
type input "20.75"
click at [361, 222] on div "Add Rate" at bounding box center [275, 227] width 305 height 11
click at [309, 203] on div "Changed By: 17.95 0.00 0.00 15.60 -17.95 % 0.00" at bounding box center [275, 205] width 305 height 18
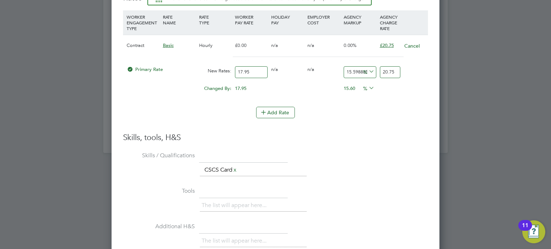
click at [373, 164] on div "The list will appear here... CSCS Card x" at bounding box center [314, 171] width 228 height 14
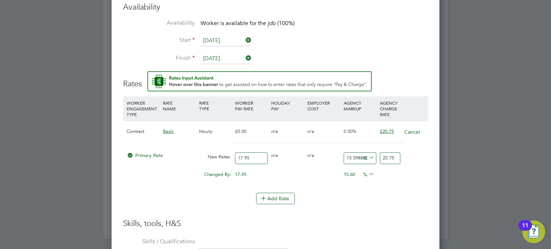
click at [337, 204] on li "Add Rate" at bounding box center [275, 202] width 305 height 19
click at [278, 193] on button "Add Rate" at bounding box center [275, 198] width 39 height 11
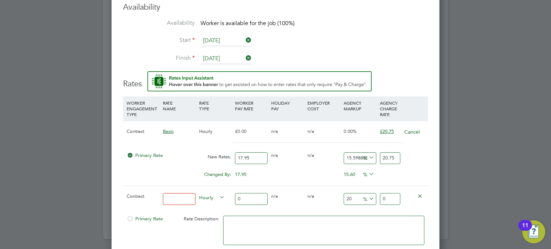
click at [417, 200] on div at bounding box center [414, 196] width 24 height 20
click at [418, 195] on icon at bounding box center [419, 195] width 5 height 5
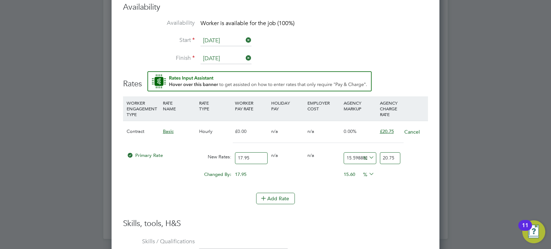
click at [425, 153] on div "Primary Rate New Rates: 17.95 0 n/a 0 n/a 15.598885793871867 2.8 % 20.75" at bounding box center [275, 158] width 305 height 19
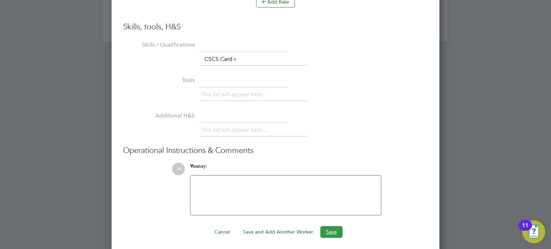
click at [333, 232] on button "Save" at bounding box center [331, 231] width 22 height 11
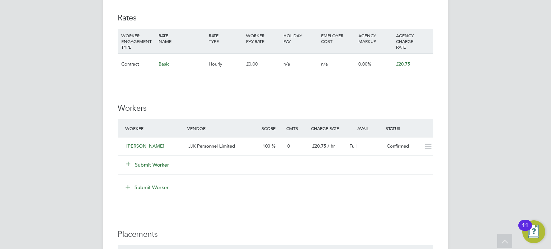
click at [160, 168] on div "Submit Worker" at bounding box center [160, 164] width 74 height 13
click at [153, 165] on button "Submit Worker" at bounding box center [147, 164] width 43 height 7
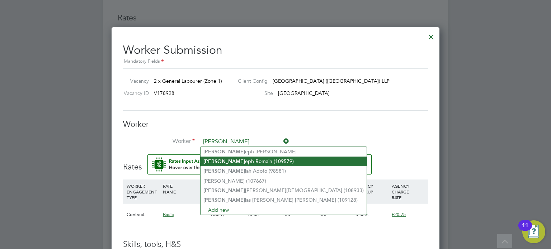
click at [223, 161] on li "[PERSON_NAME] (109579)" at bounding box center [283, 162] width 166 height 10
type input "[PERSON_NAME] (109579)"
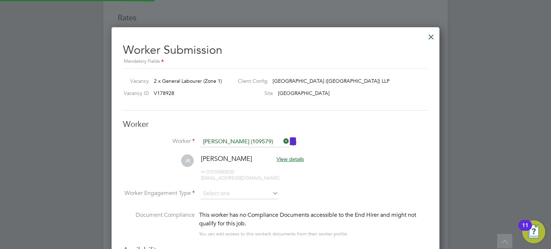
click at [348, 156] on li "JR [PERSON_NAME] View details m: 07510480530 [EMAIL_ADDRESS][DOMAIN_NAME]" at bounding box center [275, 171] width 305 height 34
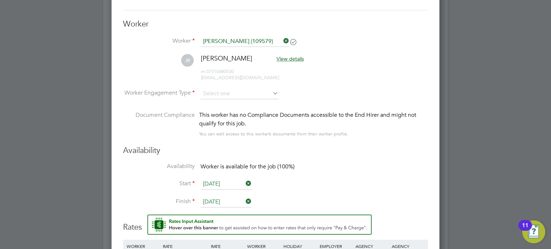
click at [220, 99] on li "Worker Engagement Type" at bounding box center [275, 100] width 305 height 22
click at [210, 93] on input at bounding box center [239, 94] width 78 height 11
click at [206, 104] on li "Contract" at bounding box center [239, 102] width 78 height 9
type input "Contract"
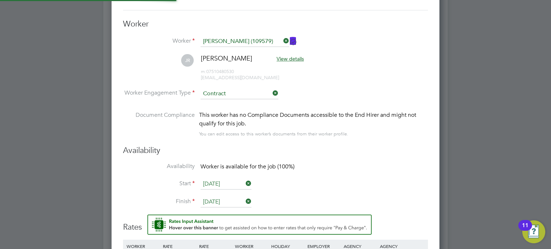
click at [344, 159] on div "Availability Availability Worker is available for the job (100%) Start [DATE] F…" at bounding box center [275, 180] width 305 height 69
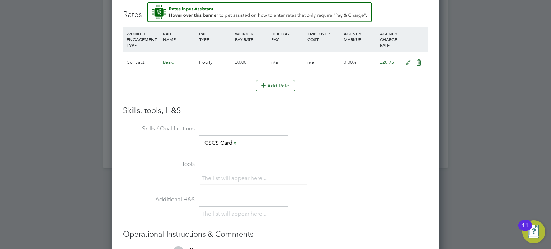
click at [377, 149] on li "Skills / Qualifications The list will appear here... CSCS Card x" at bounding box center [275, 140] width 305 height 35
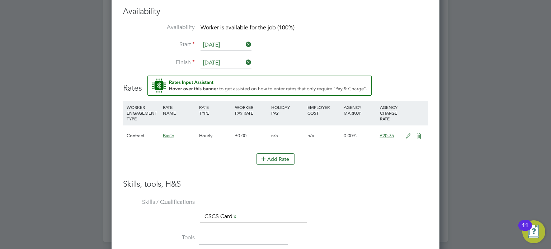
click at [404, 133] on icon at bounding box center [408, 136] width 9 height 6
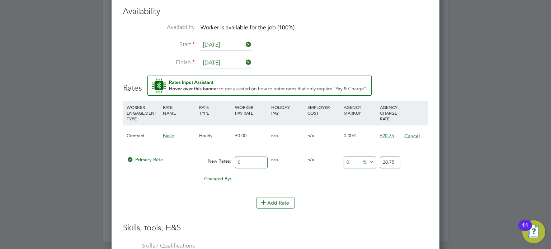
drag, startPoint x: 254, startPoint y: 160, endPoint x: 204, endPoint y: 153, distance: 51.5
click at [204, 153] on div "Primary Rate New Rates: 0 0 n/a 0 n/a 0 0 % 20.75" at bounding box center [275, 162] width 305 height 19
type input "1"
type input "17"
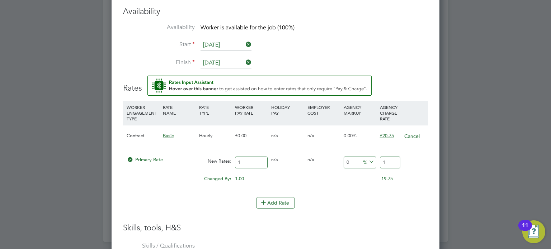
type input "17"
type input "17.9"
type input "17.95"
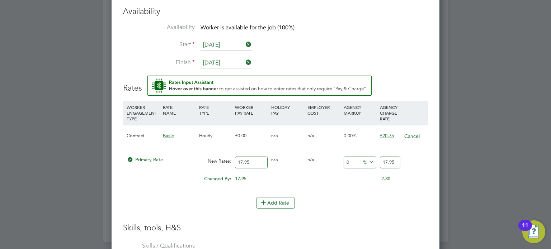
type input "17.95"
drag, startPoint x: 383, startPoint y: 162, endPoint x: 413, endPoint y: 170, distance: 31.0
click at [413, 170] on div "Contract Basic Hourly £0.00 n/a n/a 0.00% £20.75 Cancel Primary Rate New Rates:…" at bounding box center [275, 157] width 305 height 65
type input "-88.85793871866295"
type input "2"
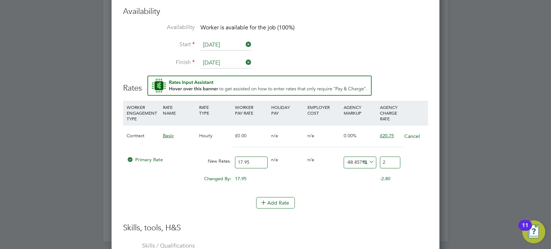
type input "11.420612813370473"
type input "20"
type input "15.32033426183844"
type input "20.75"
type input "15.598885793871867"
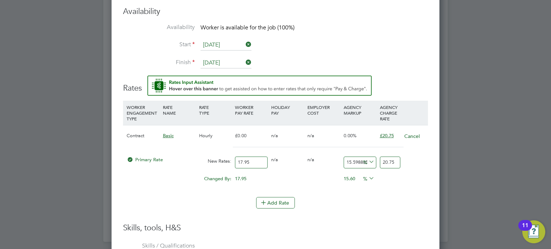
type input "20.75"
click at [360, 201] on div "Add Rate" at bounding box center [275, 202] width 305 height 11
click at [337, 192] on li "WORKER ENGAGEMENT TYPE RATE NAME RATE TYPE WORKER PAY RATE HOLIDAY PAY EMPLOYER…" at bounding box center [275, 149] width 305 height 96
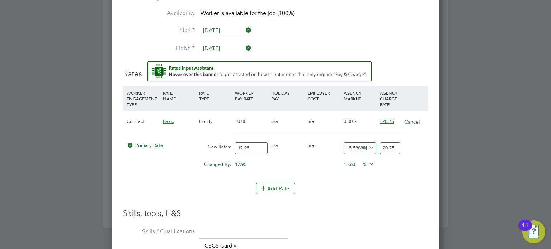
click at [337, 192] on li "Add Rate" at bounding box center [275, 192] width 305 height 19
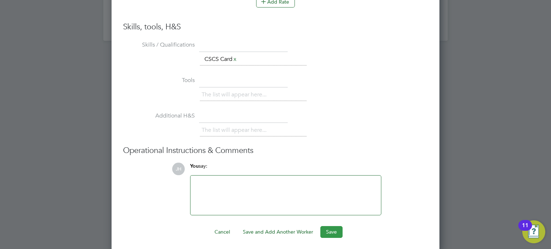
click at [331, 228] on button "Save" at bounding box center [331, 231] width 22 height 11
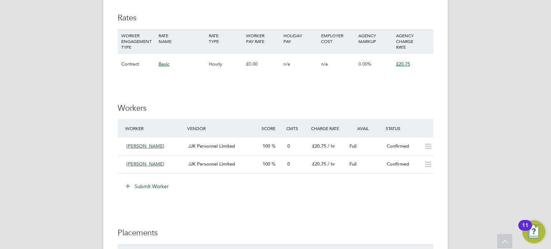
click at [254, 89] on div "IR35 Determination IR35 Status Inside IR35 Status Determination Statement Role_…" at bounding box center [275, 75] width 315 height 792
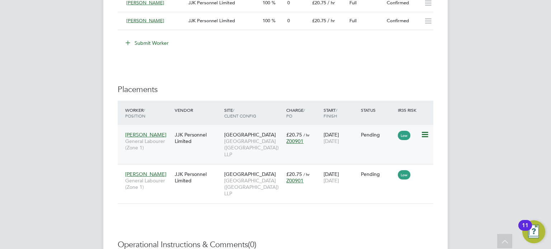
click at [426, 131] on icon at bounding box center [423, 134] width 7 height 9
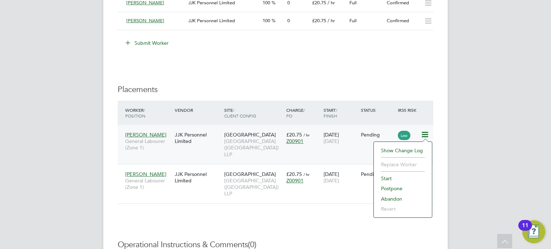
click at [393, 175] on li "Start" at bounding box center [402, 178] width 51 height 10
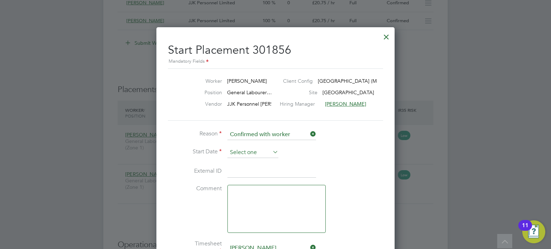
click at [245, 153] on input at bounding box center [252, 152] width 51 height 11
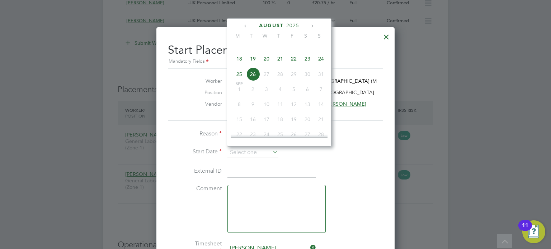
drag, startPoint x: 268, startPoint y: 61, endPoint x: 267, endPoint y: 66, distance: 4.4
click at [267, 66] on span "20" at bounding box center [267, 59] width 14 height 14
type input "[DATE]"
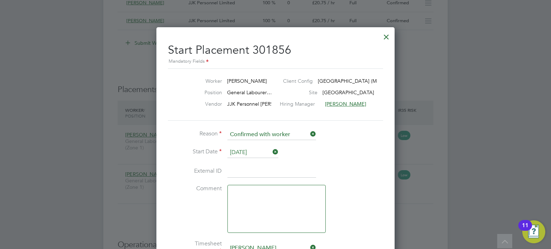
click at [267, 66] on span "20" at bounding box center [267, 59] width 14 height 14
click at [353, 167] on li "External ID" at bounding box center [275, 175] width 215 height 20
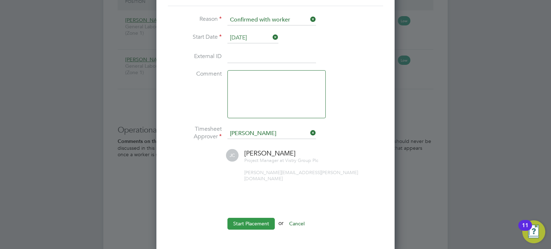
click at [245, 218] on button "Start Placement" at bounding box center [250, 223] width 47 height 11
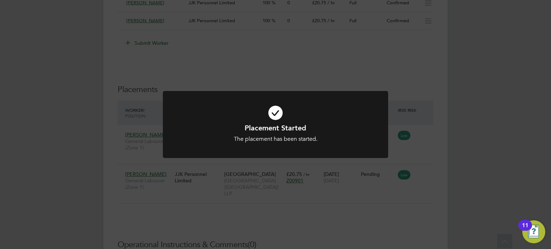
click at [418, 177] on div "Placement Started The placement has been started. Cancel Okay" at bounding box center [275, 124] width 551 height 249
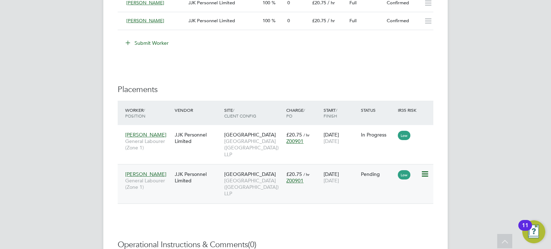
click at [428, 170] on icon at bounding box center [423, 174] width 7 height 9
click at [384, 218] on li "Start" at bounding box center [402, 218] width 51 height 10
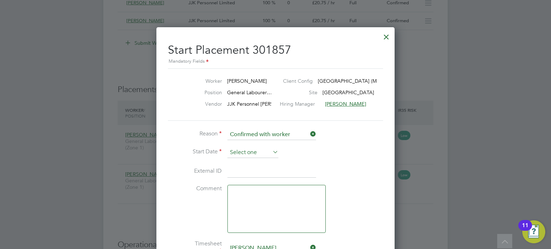
click at [237, 153] on input at bounding box center [252, 152] width 51 height 11
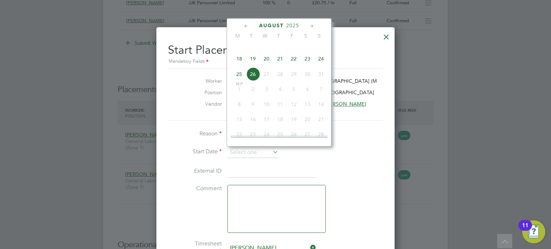
click at [266, 64] on span "20" at bounding box center [267, 59] width 14 height 14
type input "[DATE]"
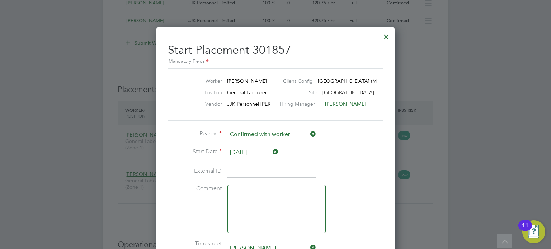
click at [195, 189] on label "Comment" at bounding box center [195, 189] width 54 height 8
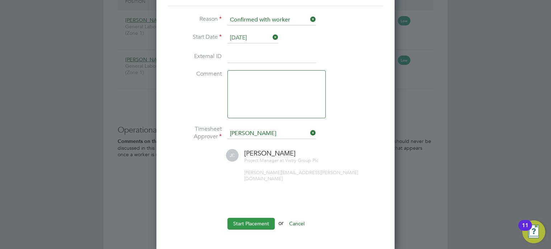
click at [238, 218] on button "Start Placement" at bounding box center [250, 223] width 47 height 11
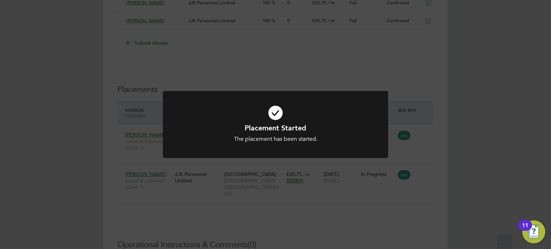
click at [308, 221] on div "Placement Started The placement has been started. Cancel Okay" at bounding box center [275, 124] width 551 height 249
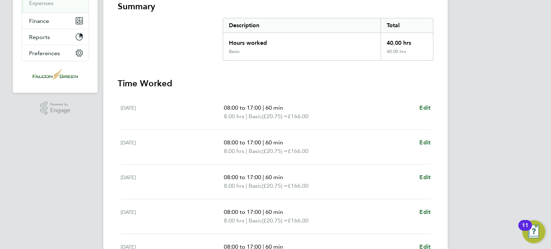
scroll to position [143, 0]
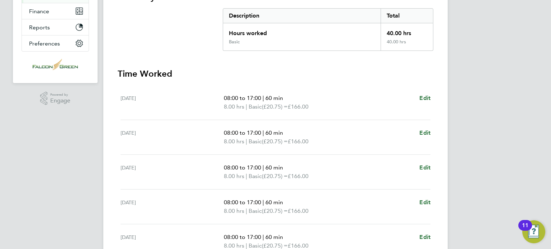
click at [430, 99] on ul "[DATE] 08:00 to 17:00 | 60 min 8.00 hrs | Basic (£20.75) = £166.00 Edit [DATE] …" at bounding box center [275, 198] width 315 height 226
click at [427, 99] on span "Edit" at bounding box center [424, 98] width 11 height 7
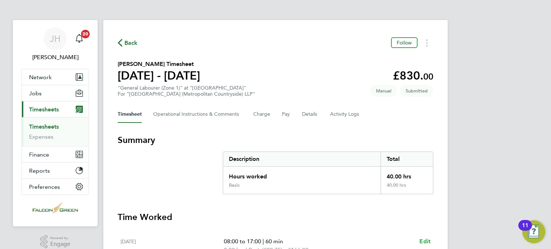
select select "60"
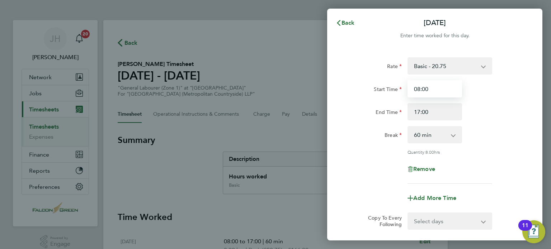
drag, startPoint x: 432, startPoint y: 91, endPoint x: 412, endPoint y: 91, distance: 19.4
click at [412, 91] on input "08:00" at bounding box center [434, 88] width 54 height 17
click at [426, 92] on input "Start Time" at bounding box center [434, 88] width 54 height 17
type input "07:30"
click at [417, 126] on div "0 min 15 min 30 min 45 min 60 min 75 min 90 min" at bounding box center [434, 134] width 54 height 17
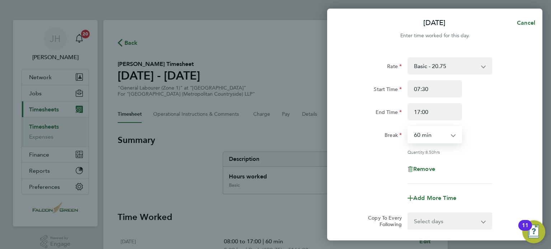
click at [417, 136] on select "0 min 15 min 30 min 45 min 60 min 75 min 90 min" at bounding box center [430, 135] width 44 height 16
select select "30"
click at [408, 127] on select "0 min 15 min 30 min 45 min 60 min 75 min 90 min" at bounding box center [430, 135] width 44 height 16
click at [360, 159] on div "Rate Basic - 20.75 Start Time 07:30 End Time 17:00 Break 0 min 15 min 30 min 45…" at bounding box center [434, 120] width 175 height 127
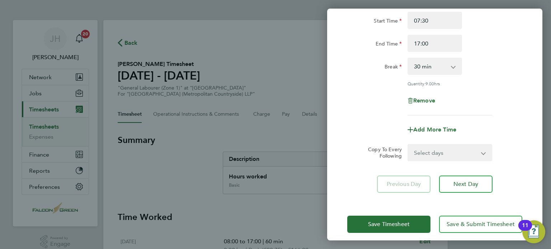
scroll to position [74, 0]
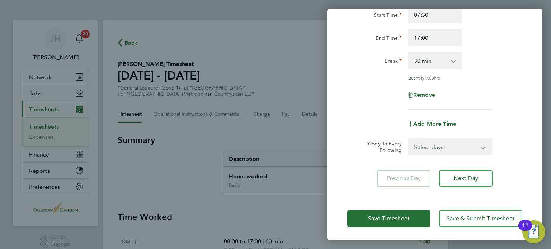
click at [424, 147] on select "Select days Day Weekday (Mon-Fri) Weekend (Sat-Sun) [DATE] [DATE] [DATE] [DATE]…" at bounding box center [445, 147] width 75 height 16
select select "WEEKDAY"
click at [408, 139] on select "Select days Day Weekday (Mon-Fri) Weekend (Sat-Sun) [DATE] [DATE] [DATE] [DATE]…" at bounding box center [445, 147] width 75 height 16
select select "[DATE]"
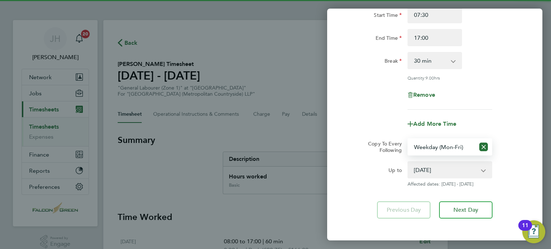
click at [341, 192] on div "Rate Basic - 20.75 Start Time 07:30 End Time 17:00 Break 0 min 15 min 30 min 45…" at bounding box center [434, 101] width 215 height 253
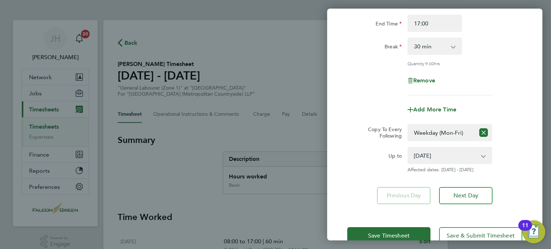
scroll to position [106, 0]
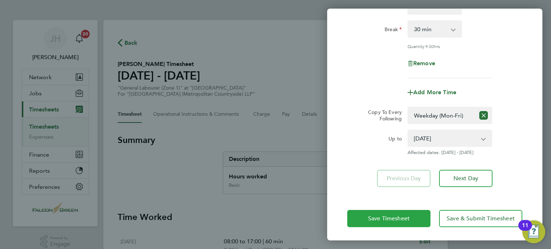
click at [369, 213] on button "Save Timesheet" at bounding box center [388, 218] width 83 height 17
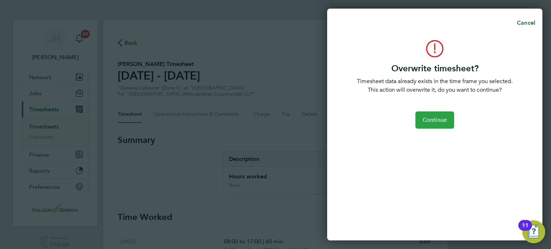
click at [423, 121] on span "Continue" at bounding box center [434, 119] width 24 height 7
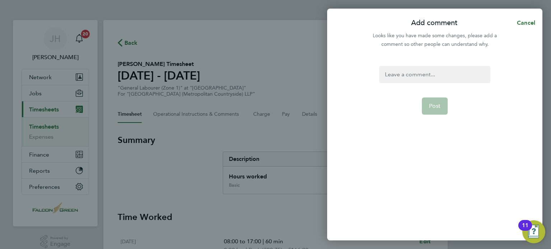
click at [400, 81] on div at bounding box center [434, 74] width 111 height 17
click at [434, 101] on button "Post" at bounding box center [435, 105] width 26 height 17
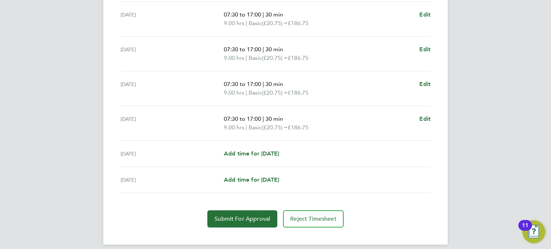
scroll to position [268, 0]
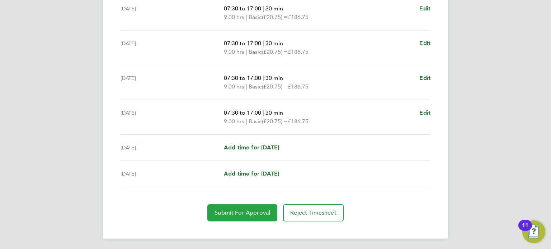
click at [219, 220] on button "Submit For Approval" at bounding box center [242, 212] width 70 height 17
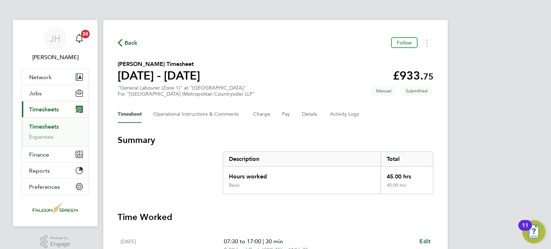
scroll to position [0, 0]
click at [124, 43] on span "Back" at bounding box center [130, 43] width 13 height 9
